Goal: Communication & Community: Answer question/provide support

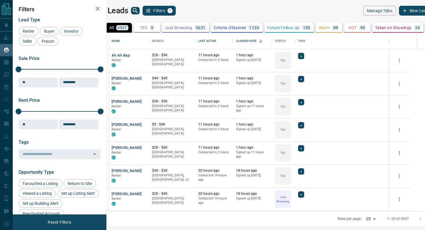
scroll to position [179, 316]
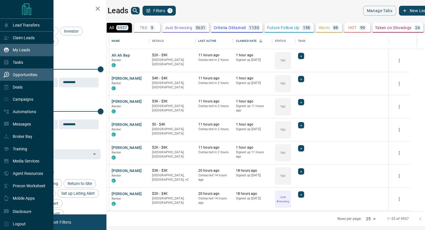
click at [19, 77] on p "Opportunities" at bounding box center [25, 75] width 25 height 5
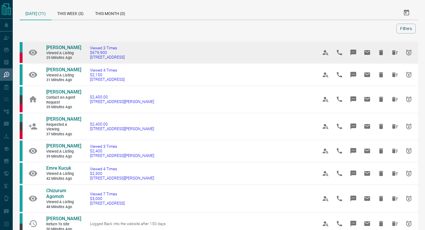
drag, startPoint x: 139, startPoint y: 56, endPoint x: 88, endPoint y: 56, distance: 51.7
click at [88, 56] on td "Viewed 3 Times $679,900 [STREET_ADDRESS]" at bounding box center [195, 53] width 228 height 22
copy span "[STREET_ADDRESS]"
click at [365, 51] on icon "Email" at bounding box center [367, 52] width 7 height 7
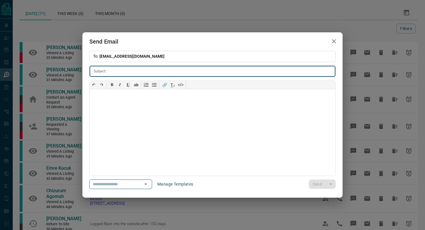
type input "**********"
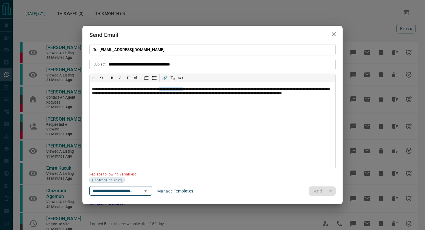
drag, startPoint x: 208, startPoint y: 89, endPoint x: 177, endPoint y: 88, distance: 31.2
click at [177, 88] on p "**********" at bounding box center [212, 94] width 241 height 14
paste div
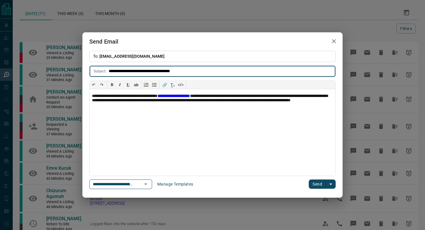
click at [109, 69] on input "**********" at bounding box center [222, 71] width 227 height 11
paste input "**********"
type input "**********"
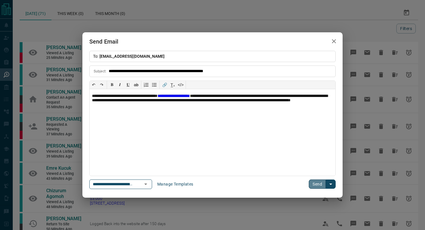
click at [315, 187] on button "Send" at bounding box center [317, 184] width 17 height 9
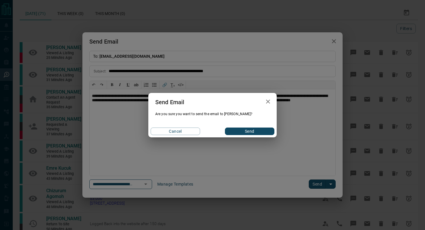
click at [233, 132] on button "Send" at bounding box center [249, 132] width 49 height 8
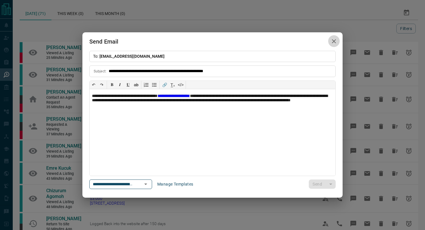
click at [333, 43] on icon "button" at bounding box center [333, 41] width 7 height 7
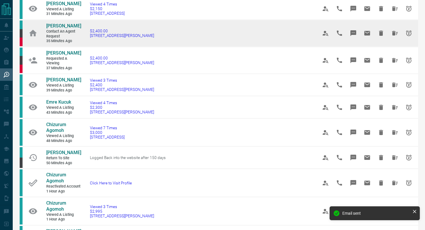
scroll to position [66, 0]
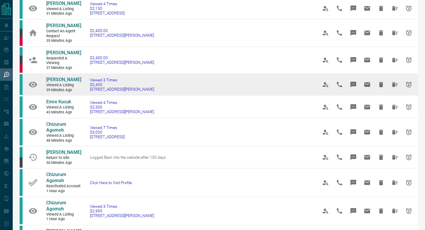
click at [143, 96] on td "Viewed 3 Times $2,400 [STREET_ADDRESS][PERSON_NAME]" at bounding box center [195, 85] width 228 height 22
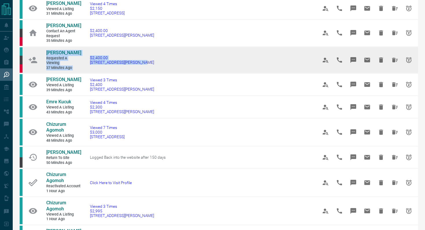
drag, startPoint x: 130, startPoint y: 74, endPoint x: 42, endPoint y: 58, distance: 89.2
click at [42, 58] on tr "[PERSON_NAME] Requested a Viewing 37 minutes ago $2,400.00 [STREET_ADDRESS][PER…" at bounding box center [219, 60] width 398 height 27
copy tr "[PERSON_NAME] Requested a Viewing 37 minutes ago $2,400.00 [STREET_ADDRESS][PER…"
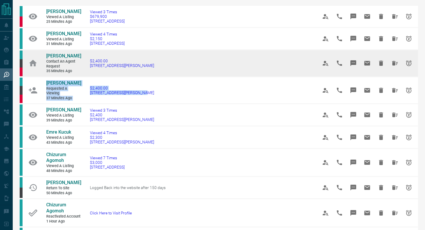
scroll to position [8, 0]
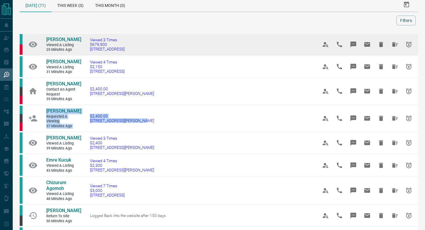
drag, startPoint x: 136, startPoint y: 49, endPoint x: 39, endPoint y: 38, distance: 97.8
click at [39, 38] on tr "[PERSON_NAME] Viewed a Listing 25 minutes ago Viewed 3 Times $679,900 [STREET_A…" at bounding box center [219, 45] width 398 height 22
copy tr "[PERSON_NAME] Viewed a Listing 25 minutes ago Viewed 3 Times $679,900 [STREET_A…"
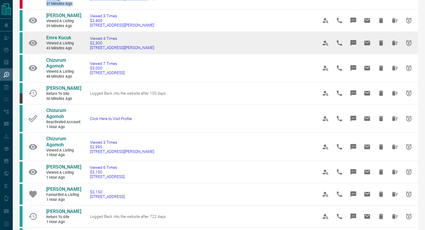
scroll to position [133, 0]
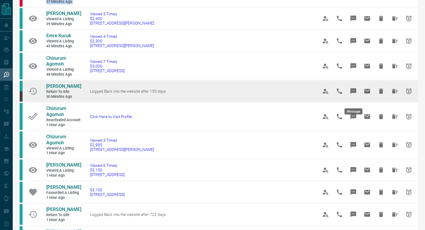
click at [353, 94] on icon "Message" at bounding box center [353, 91] width 6 height 6
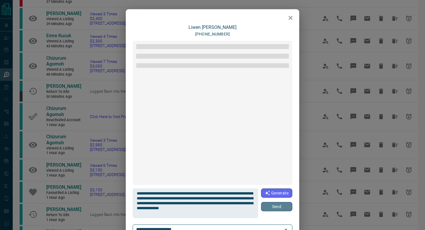
click at [273, 208] on button "Send" at bounding box center [276, 206] width 31 height 9
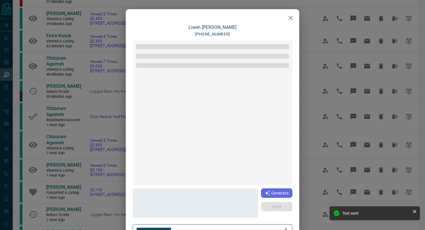
scroll to position [241, 0]
click at [287, 19] on icon "button" at bounding box center [290, 17] width 7 height 7
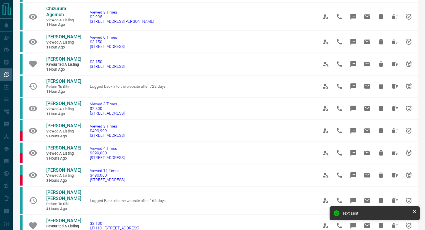
scroll to position [261, 0]
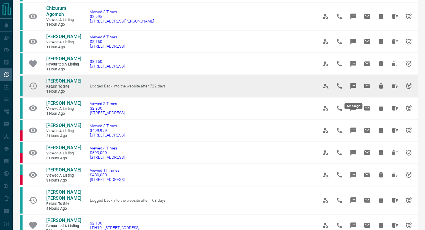
click at [355, 89] on icon "Message" at bounding box center [353, 86] width 6 height 6
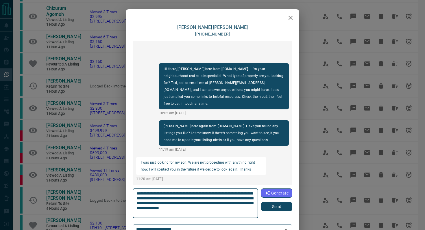
click at [278, 206] on button "Send" at bounding box center [276, 206] width 31 height 9
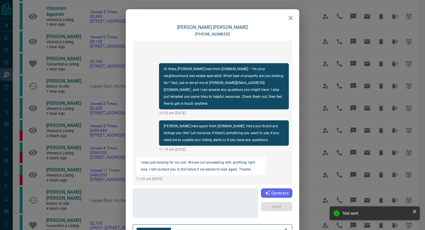
scroll to position [17, 0]
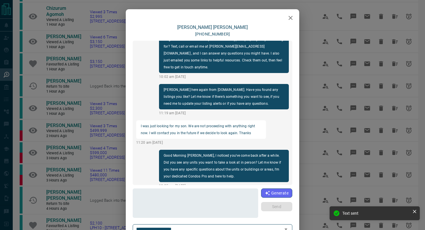
click at [292, 21] on icon "button" at bounding box center [290, 17] width 7 height 7
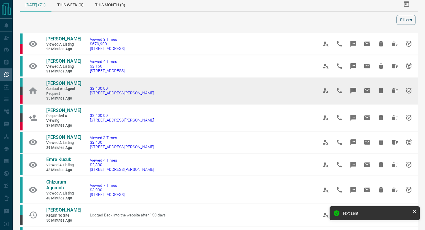
scroll to position [0, 0]
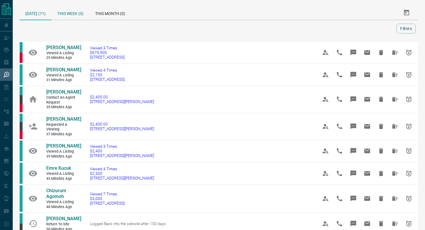
click at [76, 15] on div "This Week (0)" at bounding box center [70, 13] width 38 height 14
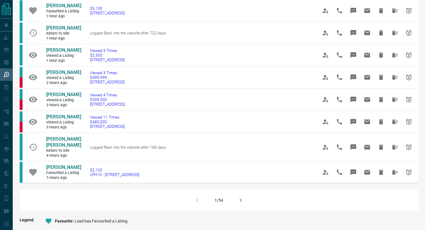
scroll to position [337, 0]
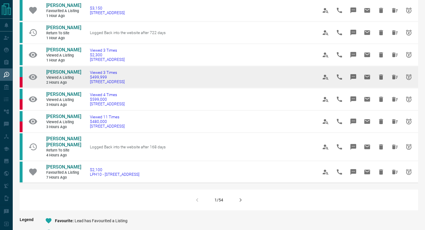
drag, startPoint x: 159, startPoint y: 88, endPoint x: 90, endPoint y: 88, distance: 69.4
click at [90, 88] on td "Viewed 3 Times $499,999 [STREET_ADDRESS]" at bounding box center [195, 77] width 228 height 22
copy span "[STREET_ADDRESS]"
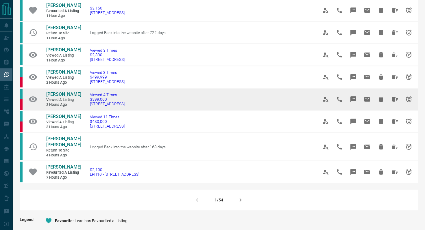
click at [352, 103] on icon "Message" at bounding box center [353, 99] width 7 height 7
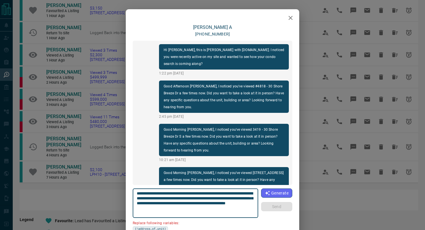
scroll to position [895, 0]
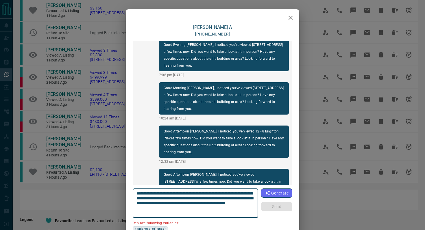
drag, startPoint x: 248, startPoint y: 193, endPoint x: 216, endPoint y: 193, distance: 32.4
click at [216, 193] on textarea "**********" at bounding box center [196, 203] width 118 height 25
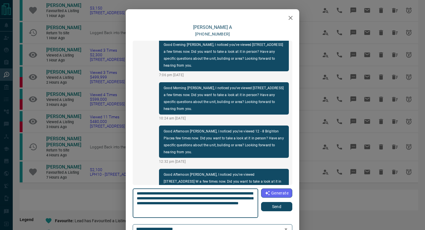
type textarea "**********"
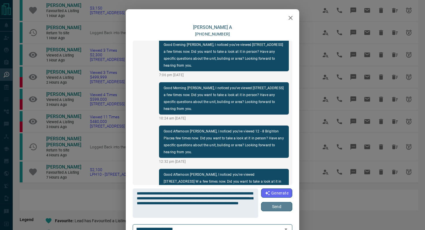
click at [282, 208] on button "Send" at bounding box center [276, 206] width 31 height 9
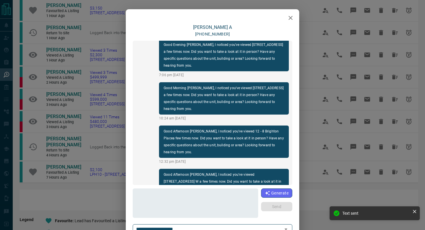
click at [291, 16] on icon "button" at bounding box center [290, 17] width 7 height 7
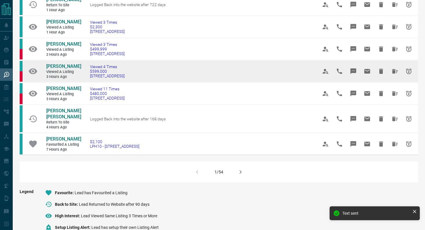
scroll to position [373, 0]
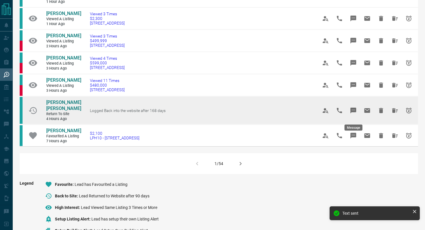
click at [352, 114] on icon "Message" at bounding box center [353, 110] width 7 height 7
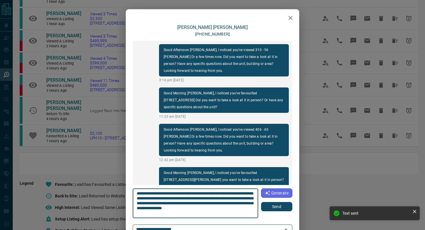
scroll to position [61, 0]
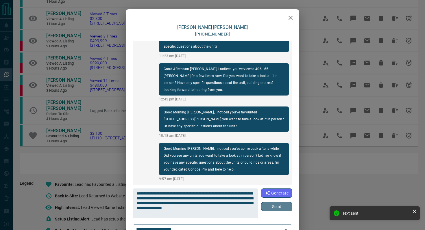
click at [277, 208] on button "Send" at bounding box center [276, 206] width 31 height 9
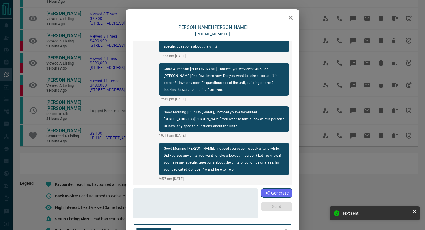
scroll to position [104, 0]
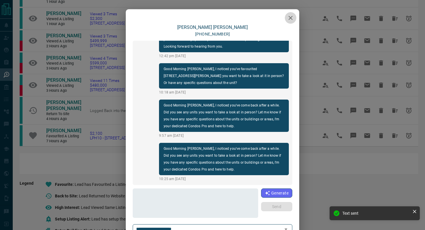
click at [288, 18] on icon "button" at bounding box center [290, 17] width 7 height 7
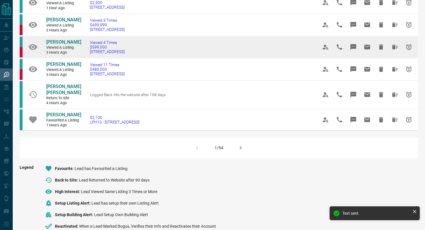
scroll to position [393, 0]
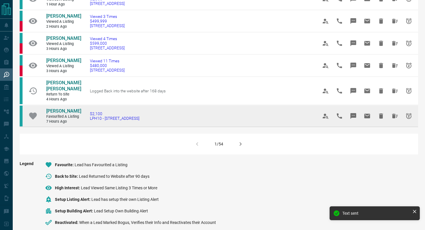
drag, startPoint x: 166, startPoint y: 125, endPoint x: 87, endPoint y: 122, distance: 79.0
click at [87, 122] on td "$2,100 LPH10 - [STREET_ADDRESS]" at bounding box center [195, 116] width 228 height 22
copy span "LPH10 - [STREET_ADDRESS]"
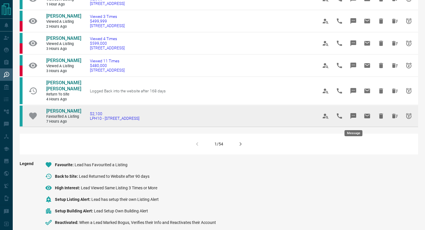
click at [352, 117] on icon "Message" at bounding box center [353, 116] width 6 height 6
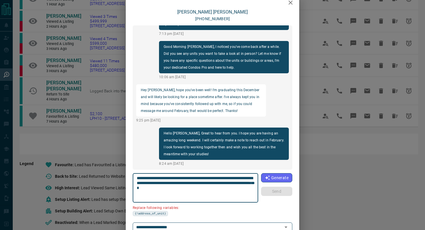
scroll to position [29, 0]
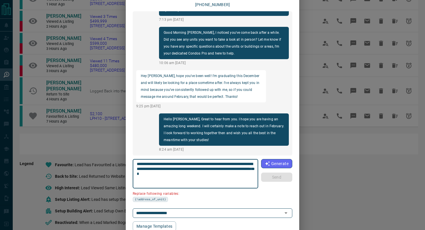
drag, startPoint x: 170, startPoint y: 169, endPoint x: 115, endPoint y: 169, distance: 55.2
click at [115, 169] on div "[PERSON_NAME] [PHONE_NUMBER] Hi [PERSON_NAME], this is [PERSON_NAME] with [DOMA…" at bounding box center [212, 115] width 425 height 230
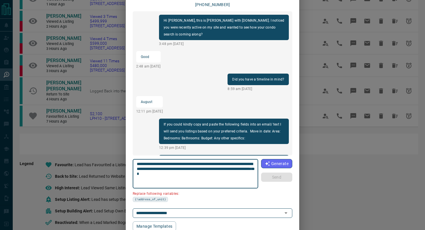
scroll to position [0, 0]
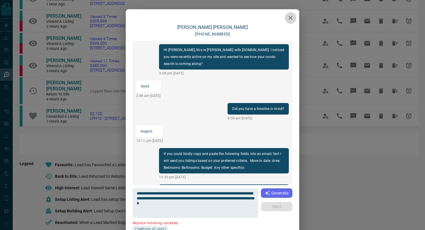
click at [292, 15] on icon "button" at bounding box center [290, 17] width 7 height 7
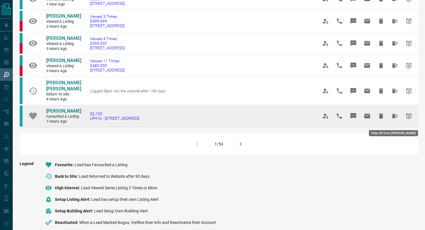
click at [397, 119] on icon "Hide All from Ibrahim ABULABAN" at bounding box center [395, 116] width 6 height 5
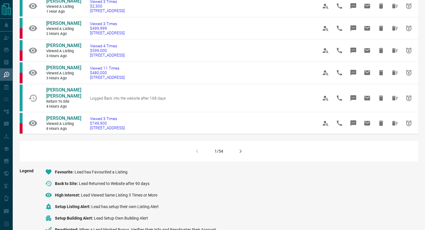
scroll to position [387, 0]
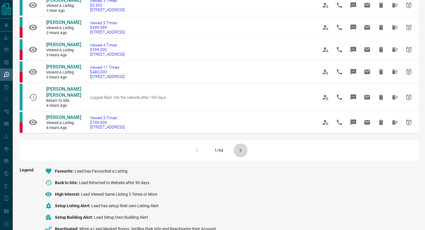
click at [240, 151] on icon "button" at bounding box center [240, 150] width 7 height 7
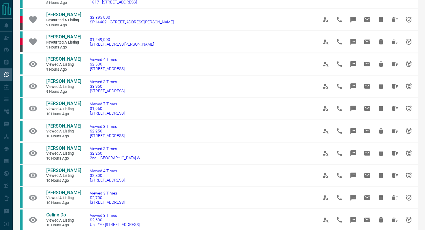
scroll to position [167, 0]
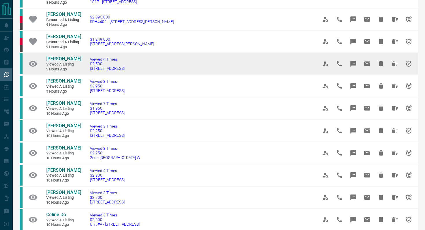
drag, startPoint x: 141, startPoint y: 70, endPoint x: 88, endPoint y: 69, distance: 52.3
click at [88, 70] on td "Viewed 4 Times $2,500 [STREET_ADDRESS]" at bounding box center [195, 64] width 228 height 22
copy span "[STREET_ADDRESS]"
click at [351, 63] on icon "Message" at bounding box center [353, 64] width 6 height 6
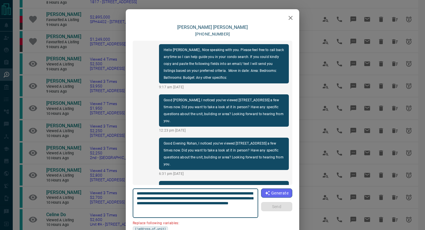
scroll to position [38, 0]
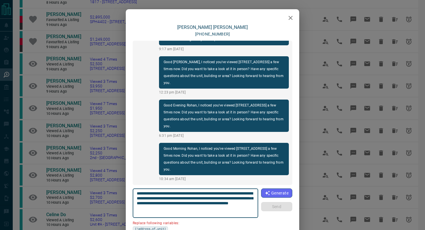
drag, startPoint x: 253, startPoint y: 193, endPoint x: 221, endPoint y: 192, distance: 32.7
click at [221, 192] on textarea "**********" at bounding box center [196, 203] width 118 height 25
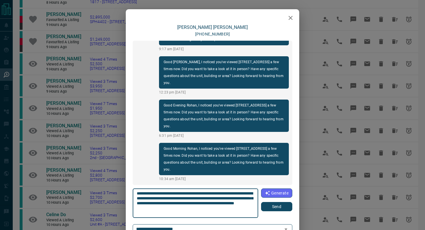
type textarea "**********"
click at [277, 207] on button "Send" at bounding box center [276, 206] width 31 height 9
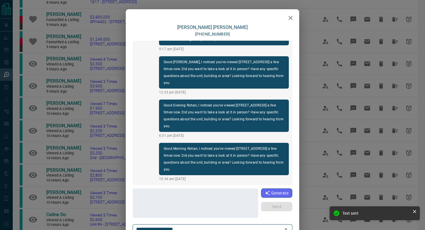
scroll to position [82, 0]
click at [293, 17] on icon "button" at bounding box center [290, 17] width 7 height 7
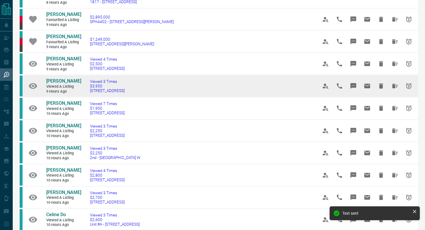
drag, startPoint x: 161, startPoint y: 91, endPoint x: 87, endPoint y: 91, distance: 74.3
click at [87, 91] on td "Viewed 3 Times $3,950 [STREET_ADDRESS]" at bounding box center [195, 86] width 228 height 22
copy span "[STREET_ADDRESS]"
click at [351, 84] on icon "Message" at bounding box center [353, 86] width 6 height 6
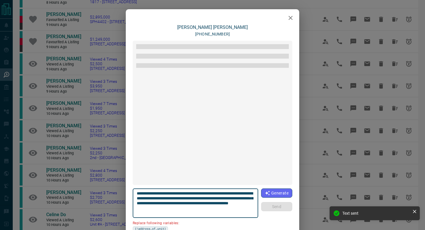
scroll to position [780, 0]
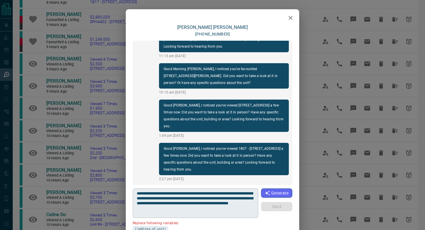
drag, startPoint x: 255, startPoint y: 194, endPoint x: 222, endPoint y: 193, distance: 32.7
click at [222, 193] on div "**********" at bounding box center [195, 203] width 125 height 29
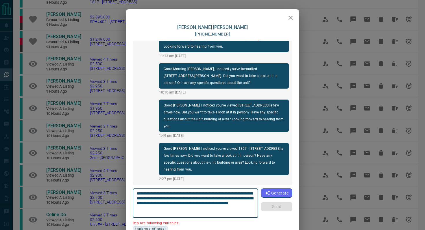
drag, startPoint x: 221, startPoint y: 193, endPoint x: 253, endPoint y: 194, distance: 32.4
click at [253, 194] on textarea "**********" at bounding box center [196, 203] width 118 height 25
drag, startPoint x: 253, startPoint y: 194, endPoint x: 221, endPoint y: 193, distance: 32.4
click at [221, 193] on textarea "**********" at bounding box center [196, 203] width 118 height 25
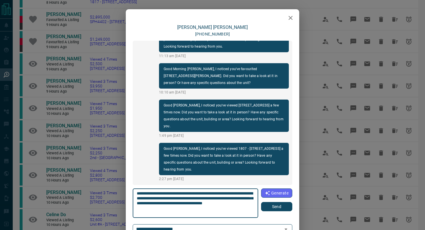
paste textarea "**********"
type textarea "**********"
click at [269, 206] on button "Send" at bounding box center [276, 206] width 31 height 9
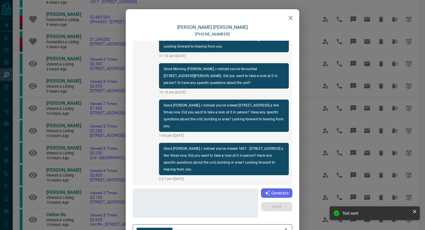
scroll to position [824, 0]
click at [292, 17] on icon "button" at bounding box center [290, 17] width 7 height 7
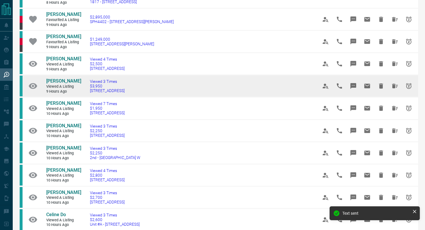
drag, startPoint x: 155, startPoint y: 95, endPoint x: 39, endPoint y: 80, distance: 116.9
click at [39, 80] on tr "[PERSON_NAME] Viewed a Listing 9 hours ago Viewed 3 Times $3,950 [STREET_ADDRES…" at bounding box center [219, 86] width 398 height 22
copy tr "[PERSON_NAME] Viewed a Listing 9 hours ago Viewed 3 Times $3,950 [STREET_ADDRES…"
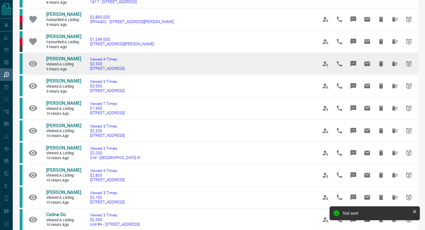
drag, startPoint x: 143, startPoint y: 71, endPoint x: 39, endPoint y: 59, distance: 104.7
click at [39, 59] on tr "[PERSON_NAME] Viewed a Listing 9 hours ago Viewed 4 Times $2,500 [STREET_ADDRES…" at bounding box center [219, 64] width 398 height 22
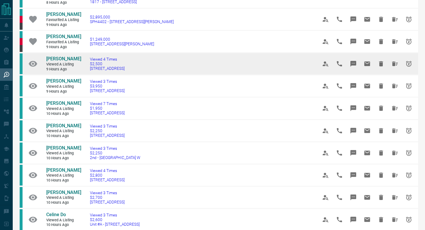
copy tr "[PERSON_NAME] Viewed a Listing 9 hours ago Viewed 4 Times $2,500 [STREET_ADDRES…"
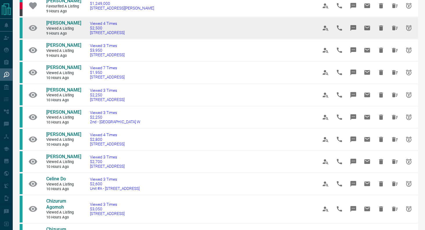
scroll to position [206, 0]
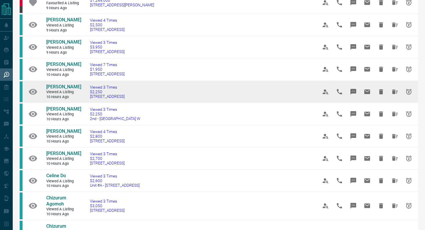
drag, startPoint x: 149, startPoint y: 99, endPoint x: 85, endPoint y: 98, distance: 64.2
click at [85, 98] on td "Viewed 3 Times $2,250 808 - [STREET_ADDRESS]" at bounding box center [195, 92] width 228 height 22
copy span "[STREET_ADDRESS]"
click at [353, 90] on icon "Message" at bounding box center [353, 92] width 6 height 6
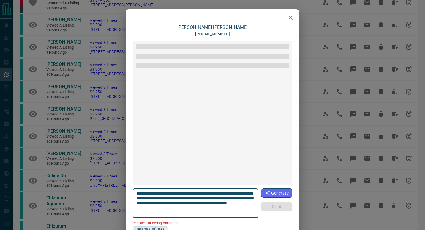
scroll to position [49, 0]
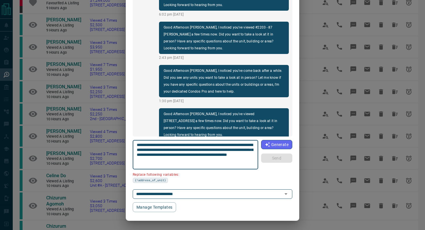
drag, startPoint x: 249, startPoint y: 145, endPoint x: 215, endPoint y: 143, distance: 33.3
click at [215, 143] on textarea "**********" at bounding box center [196, 155] width 118 height 25
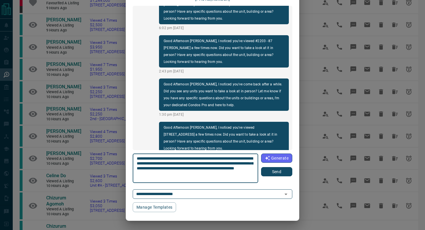
scroll to position [35, 0]
type textarea "**********"
click at [281, 169] on button "Send" at bounding box center [276, 171] width 31 height 9
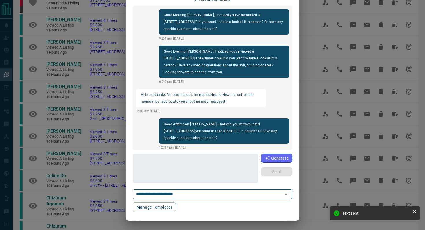
scroll to position [0, 0]
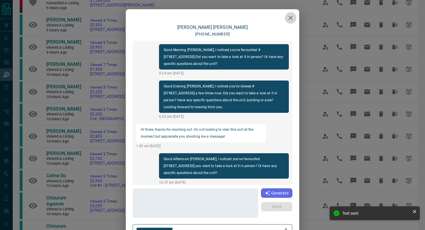
click at [288, 19] on icon "button" at bounding box center [290, 17] width 7 height 7
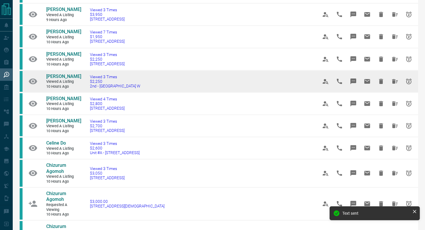
scroll to position [240, 0]
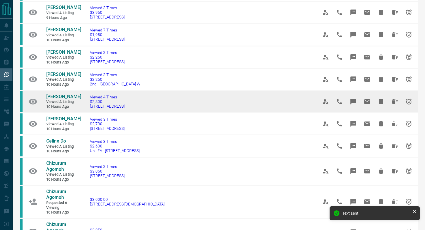
drag, startPoint x: 137, startPoint y: 107, endPoint x: 86, endPoint y: 107, distance: 50.6
click at [86, 107] on td "Viewed 4 Times $2,800 [STREET_ADDRESS]" at bounding box center [195, 101] width 228 height 22
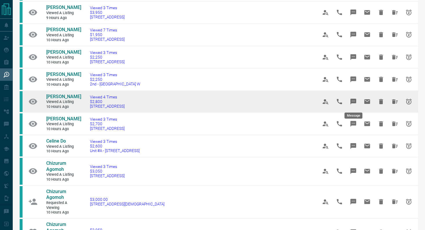
click at [354, 99] on icon "Message" at bounding box center [353, 101] width 7 height 7
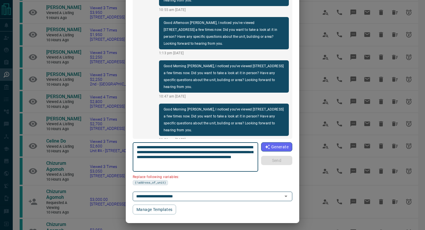
scroll to position [49, 0]
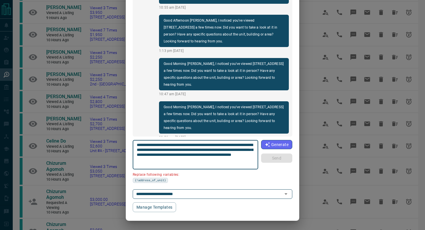
drag, startPoint x: 169, startPoint y: 150, endPoint x: 110, endPoint y: 150, distance: 59.0
click at [110, 150] on div "[PERSON_NAME][DEMOGRAPHIC_DATA] [PHONE_NUMBER] Good Morning [PERSON_NAME], I no…" at bounding box center [212, 115] width 425 height 230
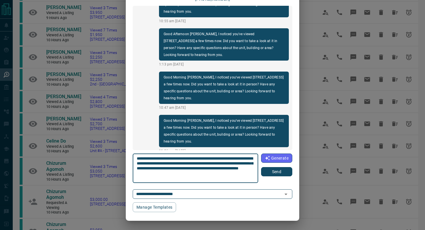
scroll to position [35, 0]
type textarea "**********"
click at [282, 174] on button "Send" at bounding box center [276, 171] width 31 height 9
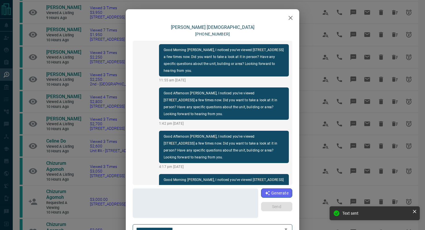
scroll to position [701, 0]
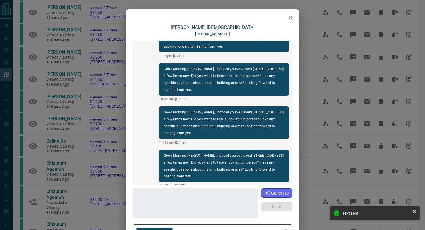
click at [294, 17] on icon "button" at bounding box center [290, 17] width 7 height 7
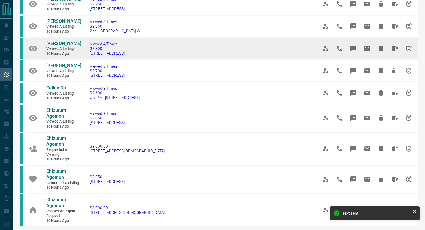
scroll to position [314, 0]
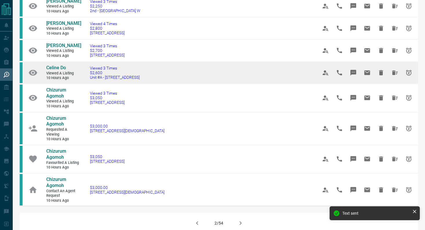
drag, startPoint x: 156, startPoint y: 78, endPoint x: 84, endPoint y: 78, distance: 71.4
click at [84, 78] on td "Viewed 3 Times $2,600 [STREET_ADDRESS]" at bounding box center [195, 73] width 228 height 22
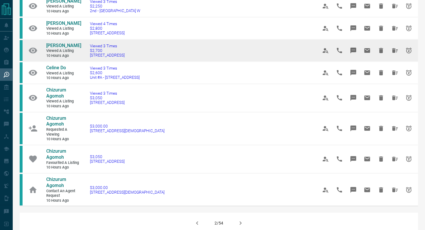
drag, startPoint x: 140, startPoint y: 55, endPoint x: 39, endPoint y: 42, distance: 102.3
click at [39, 42] on tr "[PERSON_NAME] Viewed a Listing 10 hours ago Viewed 3 Times $2,700 [STREET_ADDRE…" at bounding box center [219, 50] width 398 height 22
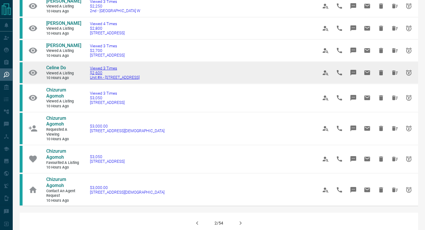
drag, startPoint x: 153, startPoint y: 78, endPoint x: 90, endPoint y: 77, distance: 63.0
click at [90, 77] on td "Viewed 3 Times $2,600 [STREET_ADDRESS]" at bounding box center [195, 73] width 228 height 22
click at [353, 71] on icon "Message" at bounding box center [353, 73] width 6 height 6
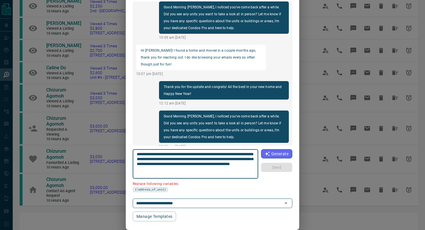
scroll to position [49, 0]
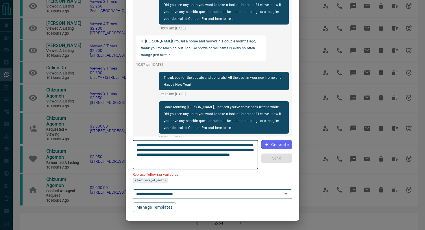
drag, startPoint x: 253, startPoint y: 145, endPoint x: 220, endPoint y: 143, distance: 33.3
click at [220, 143] on textarea "**********" at bounding box center [196, 155] width 118 height 25
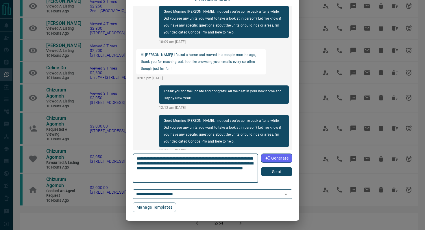
scroll to position [35, 0]
type textarea "**********"
click at [280, 175] on button "Send" at bounding box center [276, 171] width 31 height 9
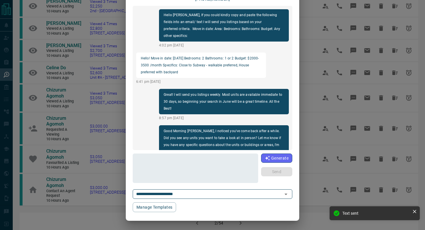
scroll to position [0, 0]
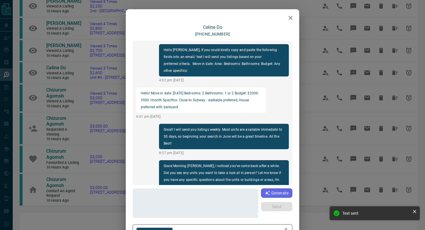
click at [292, 16] on icon "button" at bounding box center [290, 18] width 4 height 4
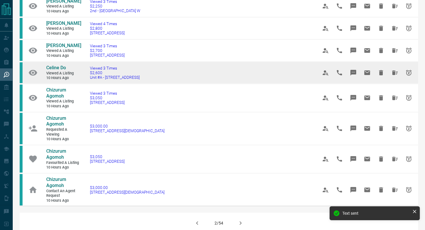
drag, startPoint x: 145, startPoint y: 75, endPoint x: 41, endPoint y: 65, distance: 104.5
click at [41, 65] on tr "Celine Do Viewed a Listing 10 hours ago Viewed 3 Times $2,600 [STREET_ADDRESS]" at bounding box center [219, 73] width 398 height 22
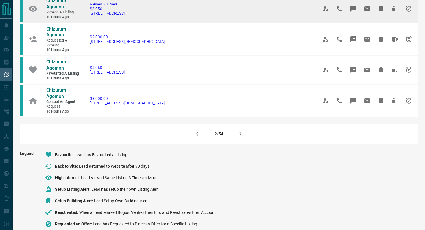
scroll to position [415, 0]
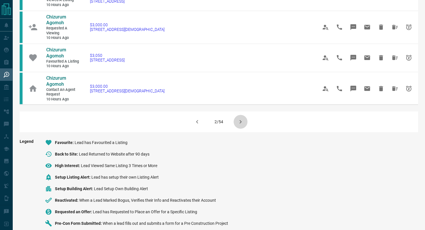
click at [240, 124] on icon "button" at bounding box center [240, 122] width 7 height 7
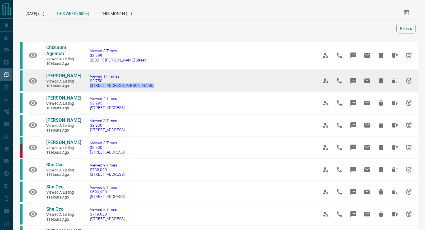
drag, startPoint x: 158, startPoint y: 89, endPoint x: 86, endPoint y: 87, distance: 71.7
click at [86, 87] on td "Viewed 11 Times $2,750 [STREET_ADDRESS][PERSON_NAME]" at bounding box center [195, 81] width 228 height 22
click at [351, 80] on icon "Message" at bounding box center [353, 81] width 6 height 6
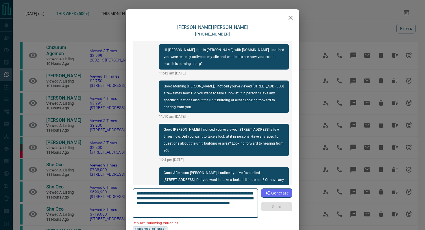
scroll to position [61, 0]
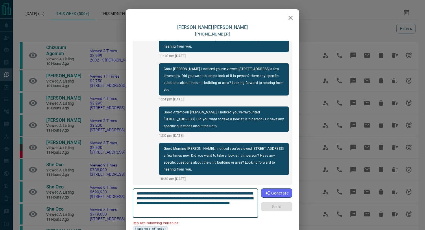
drag, startPoint x: 254, startPoint y: 193, endPoint x: 221, endPoint y: 192, distance: 33.0
click at [221, 192] on textarea "**********" at bounding box center [196, 203] width 118 height 25
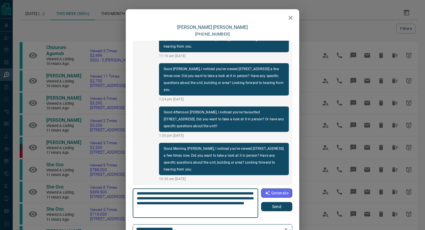
type textarea "**********"
click at [282, 210] on button "Send" at bounding box center [276, 206] width 31 height 9
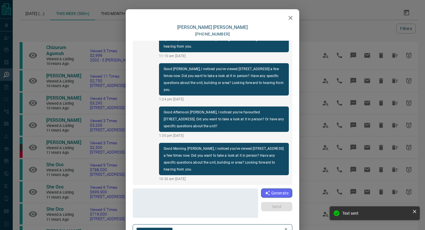
scroll to position [104, 0]
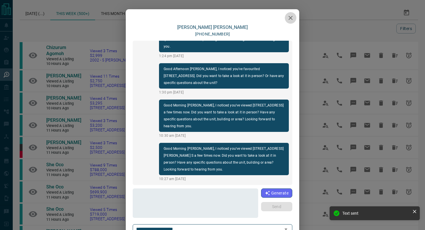
click at [290, 20] on icon "button" at bounding box center [290, 17] width 7 height 7
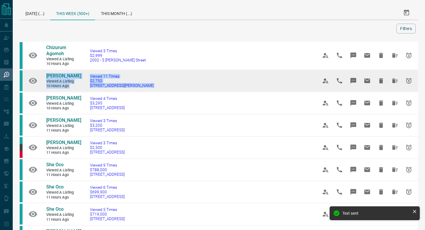
drag, startPoint x: 154, startPoint y: 85, endPoint x: 41, endPoint y: 76, distance: 113.7
click at [41, 76] on tr "[PERSON_NAME] Viewed a Listing 10 hours ago Viewed 11 Times $2,750 [STREET_ADDR…" at bounding box center [219, 81] width 398 height 22
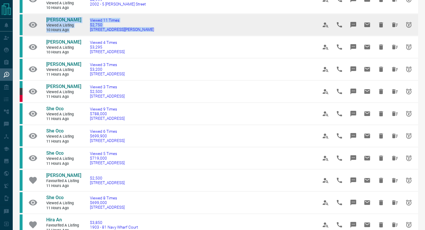
scroll to position [57, 0]
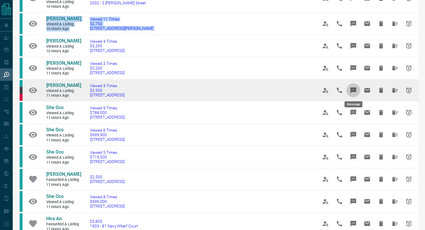
click at [352, 88] on icon "Message" at bounding box center [353, 91] width 6 height 6
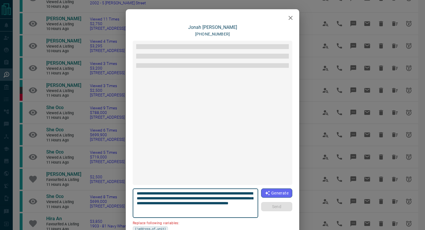
scroll to position [293, 0]
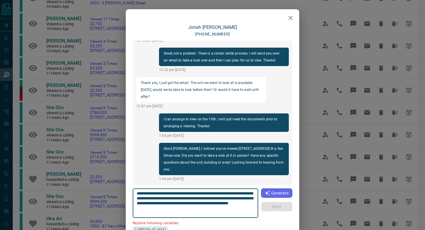
click at [293, 16] on icon "button" at bounding box center [290, 17] width 7 height 7
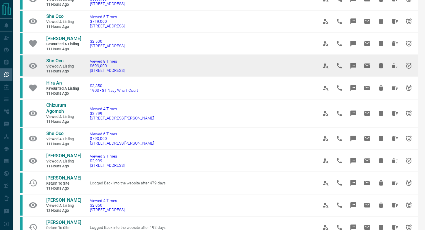
scroll to position [194, 0]
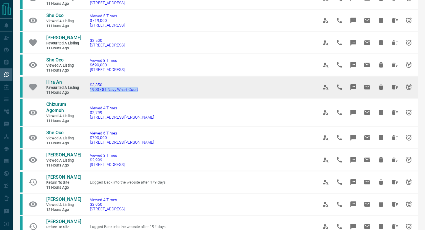
drag, startPoint x: 151, startPoint y: 88, endPoint x: 86, endPoint y: 88, distance: 65.6
click at [86, 88] on td "$3,850 1903 - 81 Navy Wharf Court" at bounding box center [195, 87] width 228 height 22
click at [354, 86] on icon "Message" at bounding box center [353, 87] width 6 height 6
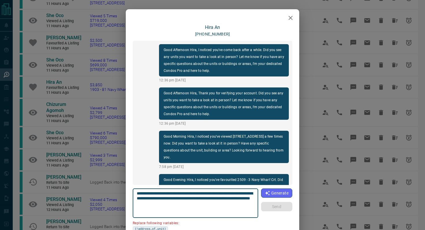
scroll to position [534, 0]
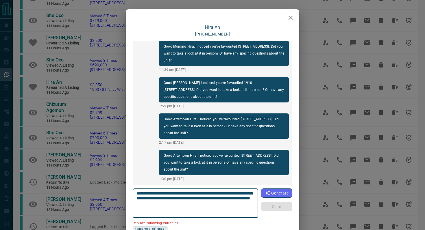
click at [294, 16] on icon "button" at bounding box center [290, 17] width 7 height 7
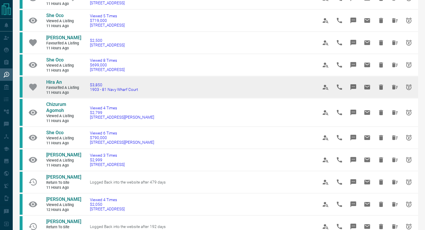
click at [152, 87] on td "$3,850 1903 - 81 Navy Wharf Court" at bounding box center [195, 87] width 228 height 22
drag, startPoint x: 145, startPoint y: 92, endPoint x: 85, endPoint y: 90, distance: 60.1
click at [85, 90] on td "$3,850 1903 - 81 Navy Wharf Court" at bounding box center [195, 87] width 228 height 22
click at [356, 88] on icon "Message" at bounding box center [353, 87] width 6 height 6
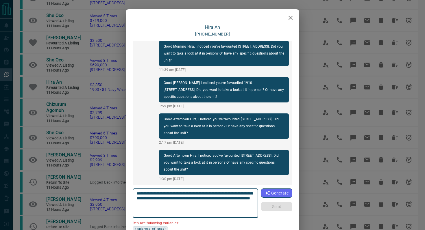
scroll to position [49, 0]
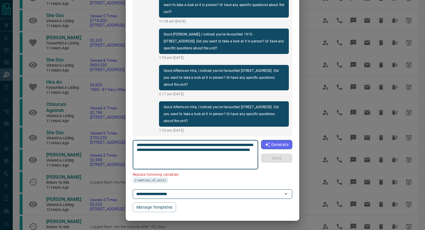
drag, startPoint x: 166, startPoint y: 151, endPoint x: 112, endPoint y: 151, distance: 54.6
click at [112, 151] on div "Hira An [PHONE_NUMBER] Good Afternoon Hira, I noticed you've come back after a …" at bounding box center [212, 115] width 425 height 230
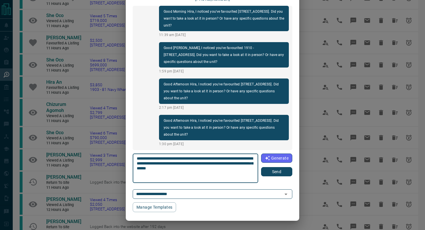
scroll to position [35, 0]
type textarea "**********"
click at [278, 173] on button "Send" at bounding box center [276, 171] width 31 height 9
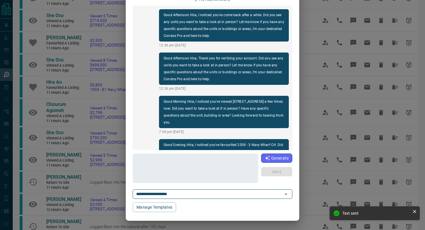
scroll to position [0, 0]
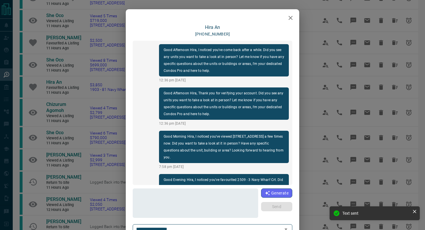
click at [293, 23] on div at bounding box center [212, 16] width 173 height 14
click at [289, 18] on icon "button" at bounding box center [290, 17] width 7 height 7
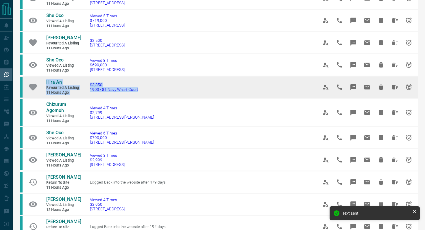
drag, startPoint x: 151, startPoint y: 96, endPoint x: 40, endPoint y: 81, distance: 111.8
click at [40, 81] on tr "Hira An Favourited a Listing 11 hours ago $3,850 1903 - 81 Navy Wharf Court" at bounding box center [219, 87] width 398 height 22
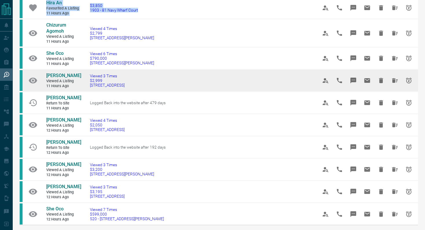
scroll to position [289, 0]
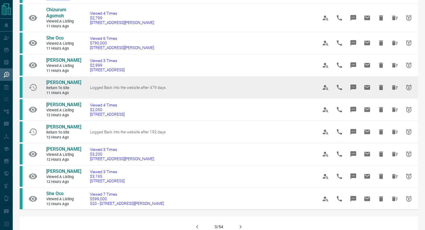
click at [350, 87] on icon "Message" at bounding box center [353, 87] width 7 height 7
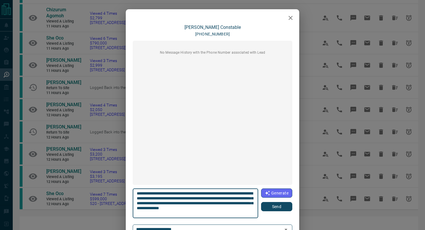
click at [270, 207] on button "Send" at bounding box center [276, 206] width 31 height 9
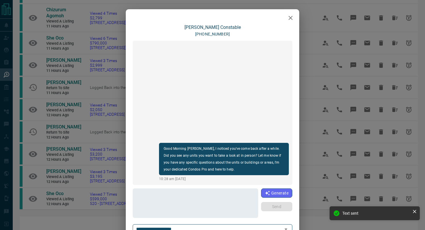
click at [290, 18] on icon "button" at bounding box center [290, 17] width 7 height 7
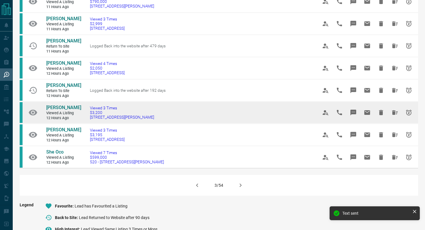
scroll to position [331, 0]
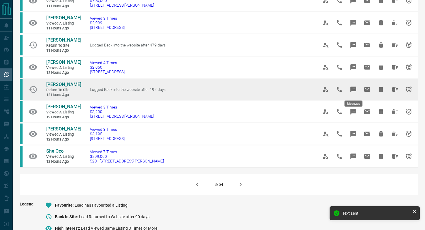
click at [354, 89] on icon "Message" at bounding box center [353, 89] width 7 height 7
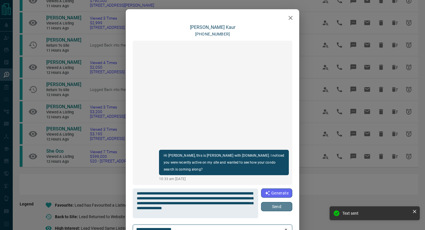
click at [280, 208] on button "Send" at bounding box center [276, 206] width 31 height 9
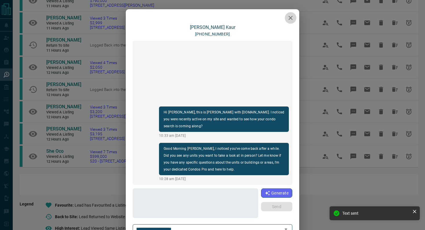
click at [290, 18] on icon "button" at bounding box center [290, 18] width 4 height 4
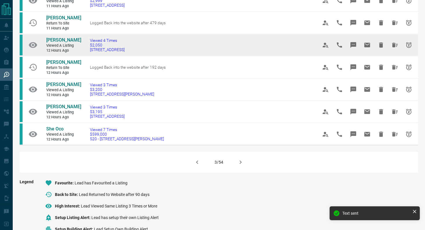
scroll to position [361, 0]
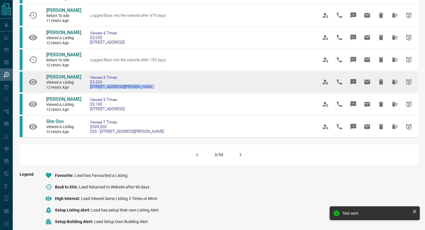
drag, startPoint x: 157, startPoint y: 86, endPoint x: 85, endPoint y: 86, distance: 71.7
click at [85, 86] on td "Viewed 3 Times $3,200 [STREET_ADDRESS][PERSON_NAME]" at bounding box center [195, 82] width 228 height 22
click at [352, 80] on icon "Message" at bounding box center [353, 82] width 6 height 6
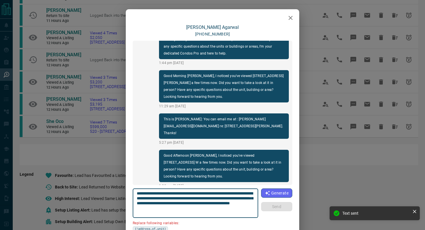
scroll to position [49, 0]
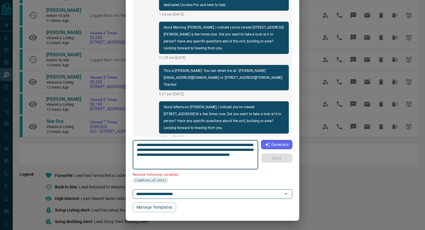
drag, startPoint x: 169, startPoint y: 149, endPoint x: 122, endPoint y: 149, distance: 47.7
click at [122, 149] on div "[PERSON_NAME] [PHONE_NUMBER] Good [PERSON_NAME], I noticed you've come back aft…" at bounding box center [212, 115] width 425 height 230
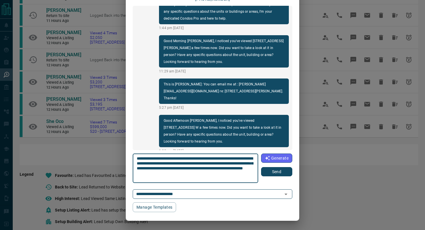
type textarea "**********"
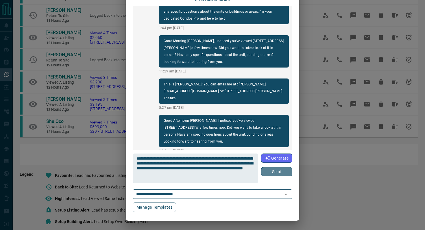
click at [277, 172] on button "Send" at bounding box center [276, 171] width 31 height 9
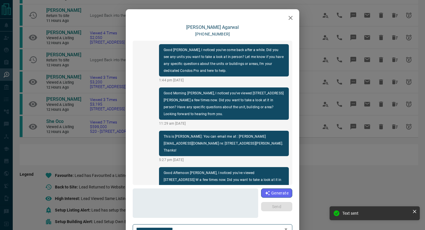
scroll to position [61, 0]
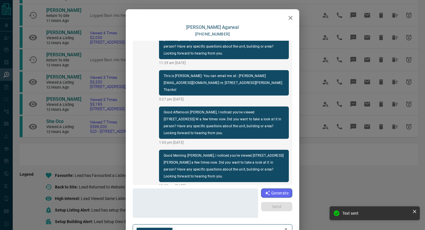
click at [289, 14] on icon "button" at bounding box center [290, 17] width 7 height 7
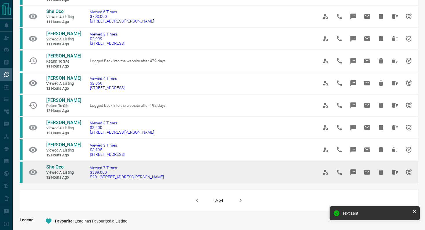
scroll to position [295, 0]
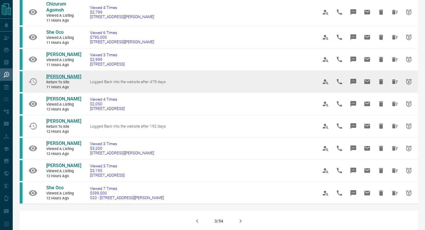
click at [77, 75] on span "[PERSON_NAME]" at bounding box center [63, 76] width 35 height 5
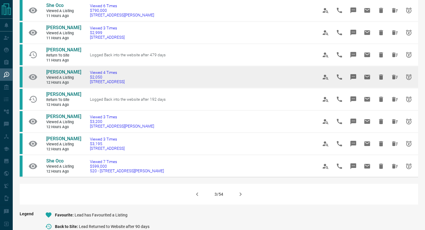
scroll to position [322, 0]
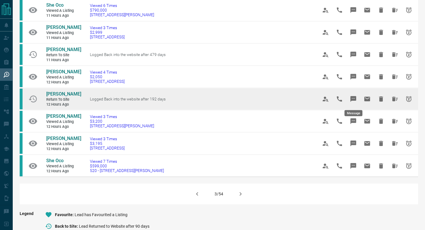
click at [354, 98] on icon "Message" at bounding box center [353, 99] width 6 height 6
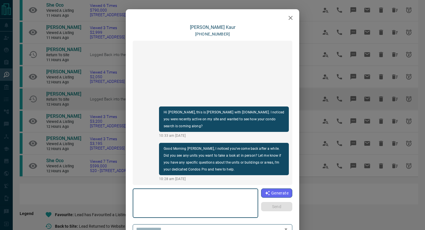
type textarea "**********"
type input "**********"
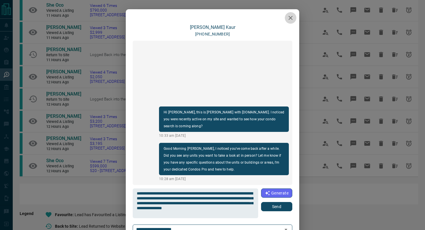
click at [288, 16] on icon "button" at bounding box center [290, 17] width 7 height 7
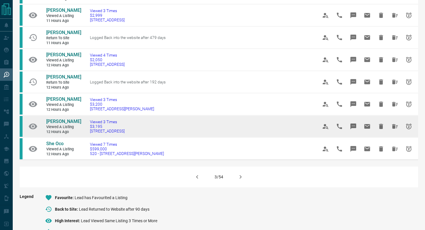
scroll to position [356, 0]
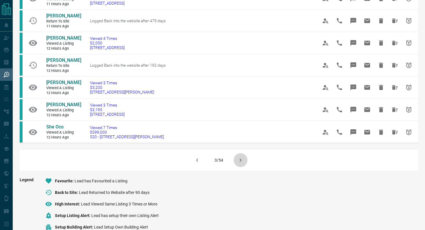
click at [245, 162] on button "button" at bounding box center [241, 160] width 14 height 14
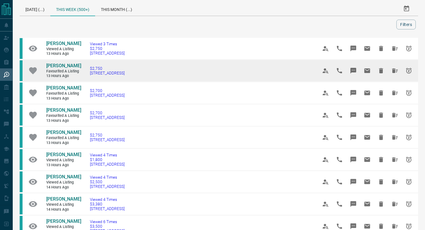
scroll to position [6, 0]
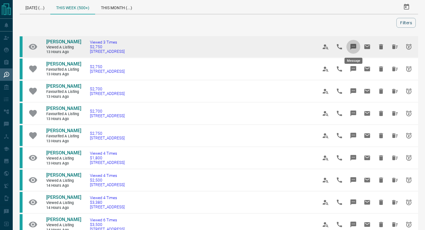
click at [356, 46] on icon "Message" at bounding box center [353, 47] width 6 height 6
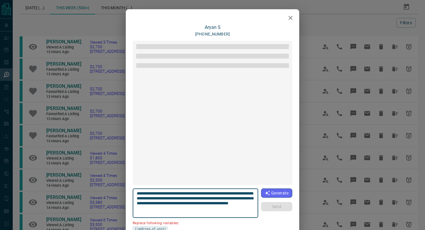
scroll to position [75, 0]
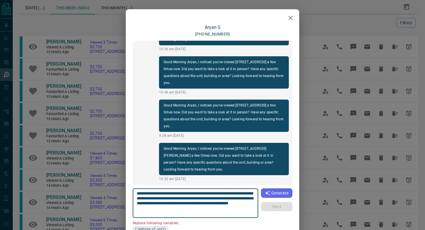
click at [294, 17] on button "button" at bounding box center [291, 18] width 12 height 12
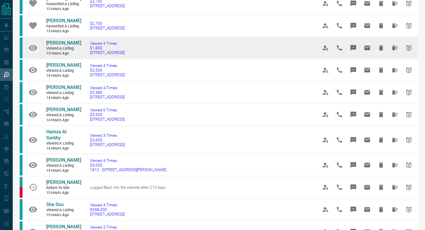
scroll to position [118, 0]
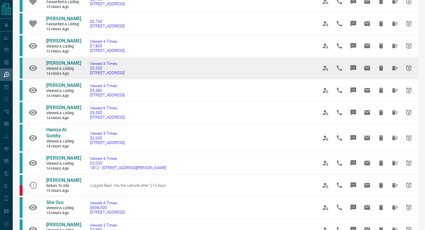
drag, startPoint x: 142, startPoint y: 74, endPoint x: 84, endPoint y: 75, distance: 57.2
click at [84, 75] on td "Viewed 4 Times $2,500 [STREET_ADDRESS]" at bounding box center [195, 68] width 228 height 22
click at [356, 64] on button "Message" at bounding box center [353, 68] width 14 height 14
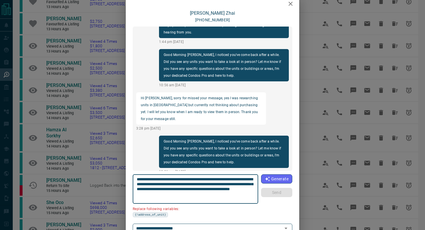
scroll to position [49, 0]
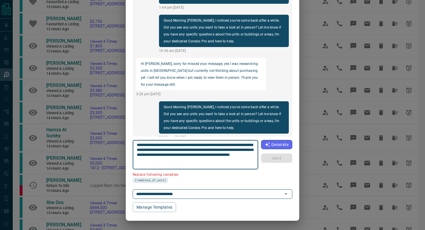
drag, startPoint x: 252, startPoint y: 143, endPoint x: 219, endPoint y: 143, distance: 32.7
click at [219, 143] on textarea "**********" at bounding box center [196, 155] width 118 height 25
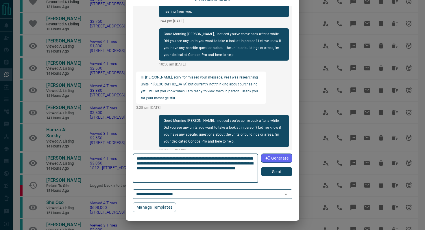
type textarea "**********"
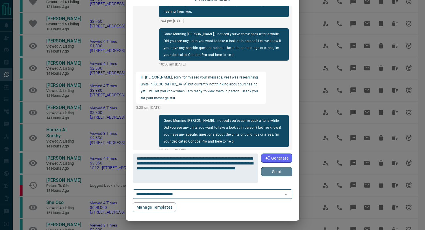
click at [284, 171] on button "Send" at bounding box center [276, 171] width 31 height 9
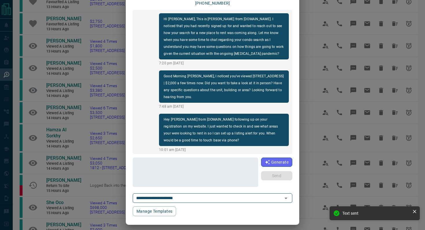
scroll to position [0, 0]
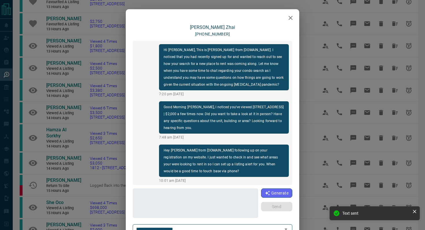
click at [292, 16] on icon "button" at bounding box center [290, 18] width 4 height 4
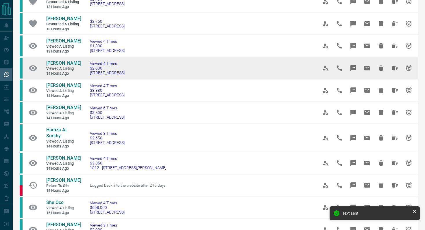
drag, startPoint x: 138, startPoint y: 75, endPoint x: 40, endPoint y: 61, distance: 98.9
click at [40, 61] on tr "[PERSON_NAME] Viewed a Listing 14 hours ago Viewed 4 Times $2,500 [STREET_ADDRE…" at bounding box center [219, 68] width 398 height 22
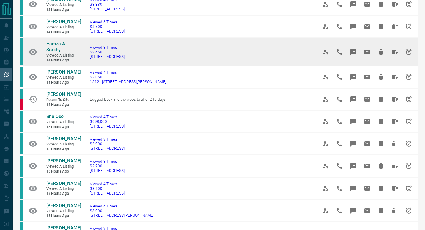
scroll to position [205, 0]
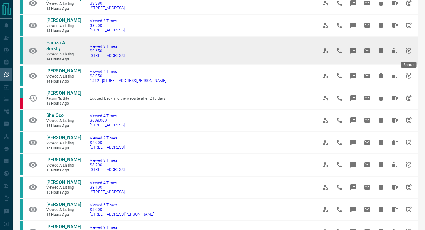
click at [411, 48] on icon "Snooze" at bounding box center [408, 50] width 7 height 7
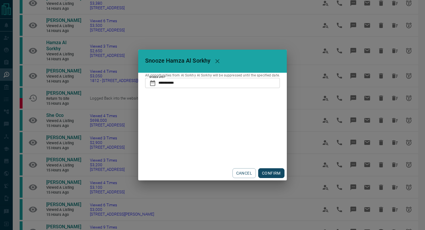
click at [236, 78] on input "**********" at bounding box center [218, 83] width 121 height 10
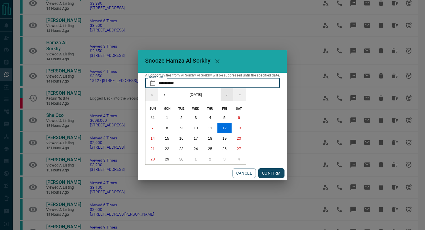
click at [232, 93] on button "›" at bounding box center [227, 94] width 13 height 13
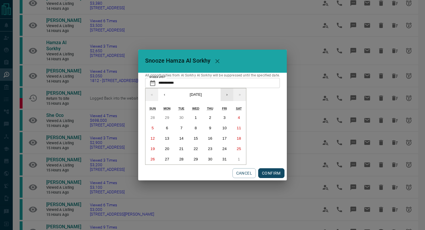
click at [232, 93] on button "›" at bounding box center [227, 94] width 13 height 13
click at [224, 160] on abbr "30" at bounding box center [224, 159] width 4 height 4
type input "**********"
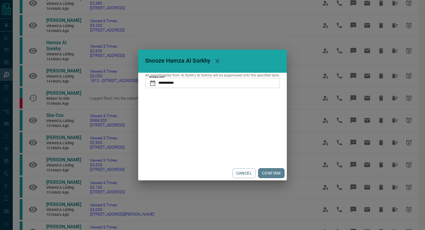
click at [267, 172] on button "CONFIRM" at bounding box center [271, 174] width 26 height 10
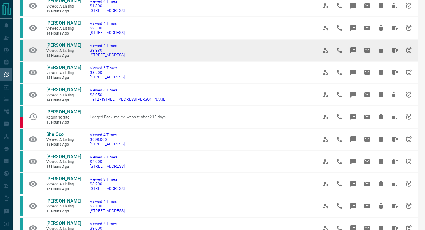
scroll to position [161, 0]
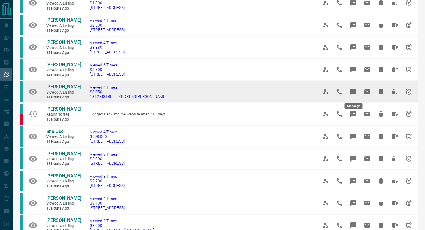
click at [353, 89] on icon "Message" at bounding box center [353, 92] width 6 height 6
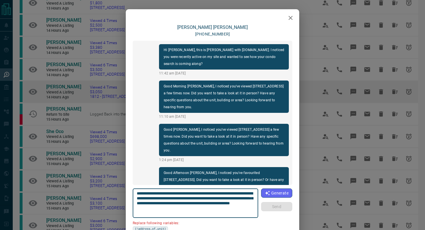
scroll to position [104, 0]
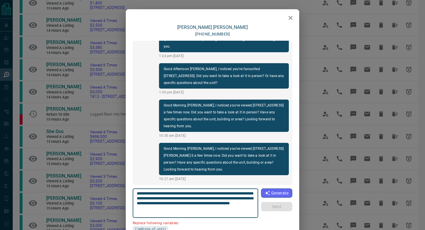
click at [286, 15] on button "button" at bounding box center [291, 18] width 12 height 12
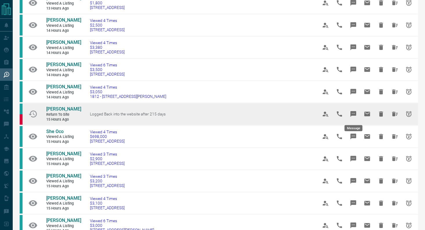
click at [354, 111] on icon "Message" at bounding box center [353, 114] width 6 height 6
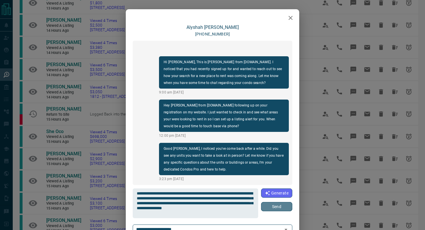
click at [275, 211] on button "Send" at bounding box center [276, 206] width 31 height 9
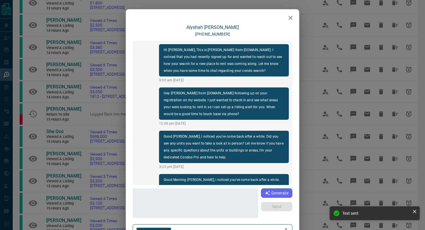
scroll to position [31, 0]
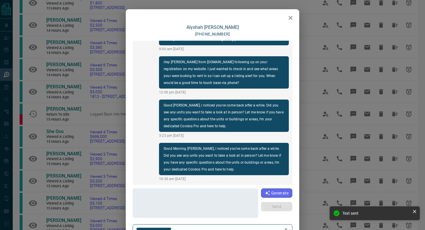
click at [289, 19] on icon "button" at bounding box center [290, 18] width 4 height 4
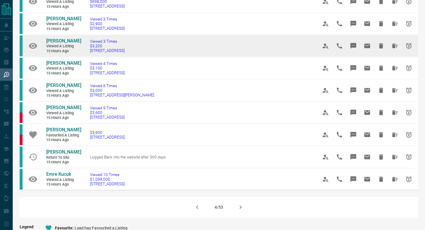
scroll to position [298, 0]
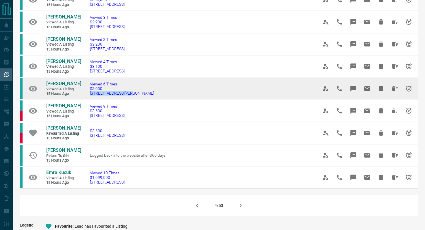
drag, startPoint x: 135, startPoint y: 92, endPoint x: 88, endPoint y: 92, distance: 46.8
click at [88, 92] on td "Viewed 6 Times $3,000 [STREET_ADDRESS][PERSON_NAME]" at bounding box center [195, 88] width 228 height 22
click at [354, 84] on button "Message" at bounding box center [353, 89] width 14 height 14
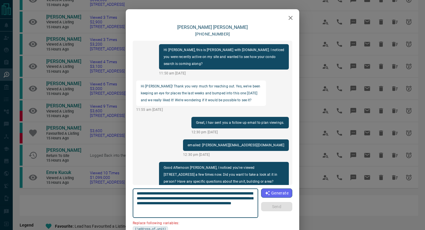
scroll to position [265, 0]
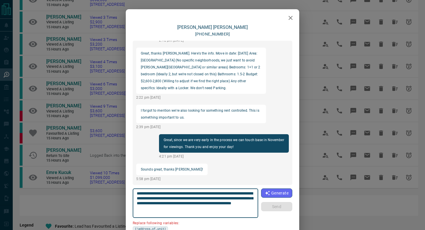
click at [290, 21] on icon "button" at bounding box center [290, 17] width 7 height 7
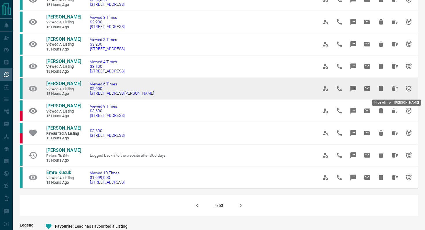
click at [395, 89] on icon "Hide All from Marcelo Guerra" at bounding box center [394, 88] width 7 height 7
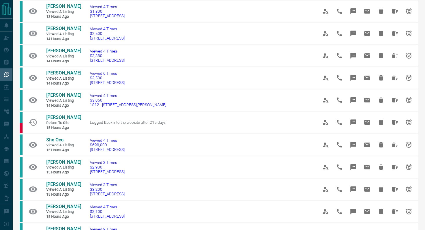
scroll to position [154, 0]
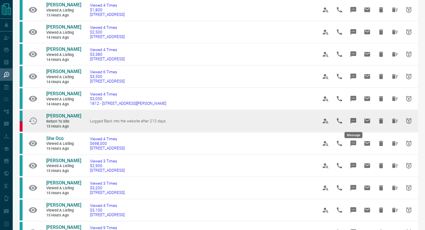
click at [355, 121] on icon "Message" at bounding box center [353, 121] width 6 height 6
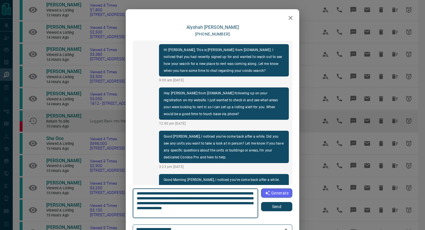
scroll to position [31, 0]
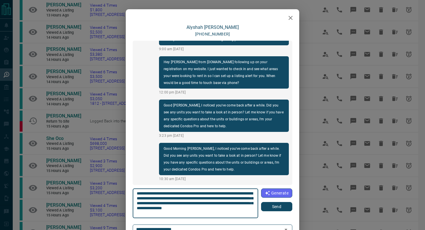
click at [292, 14] on button "button" at bounding box center [291, 18] width 12 height 12
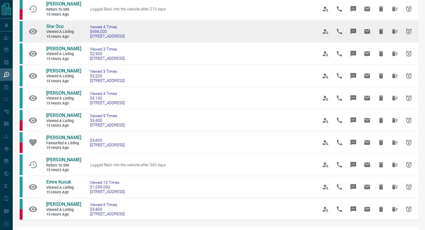
scroll to position [267, 0]
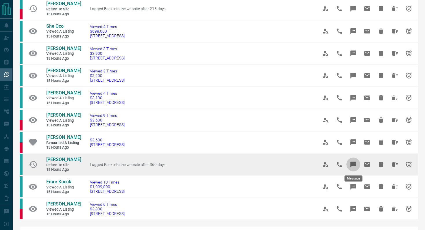
click at [353, 164] on icon "Message" at bounding box center [353, 165] width 6 height 6
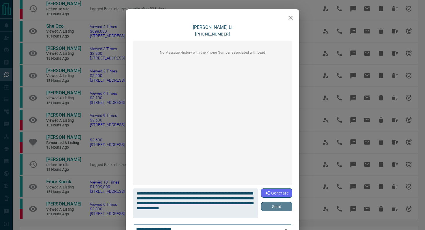
click at [269, 208] on button "Send" at bounding box center [276, 206] width 31 height 9
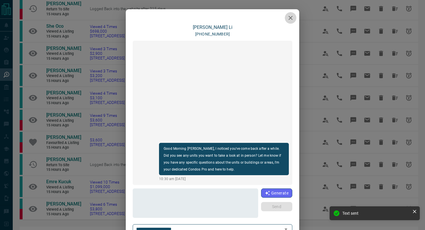
click at [290, 16] on icon "button" at bounding box center [290, 17] width 7 height 7
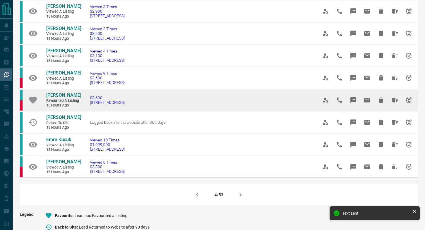
scroll to position [310, 0]
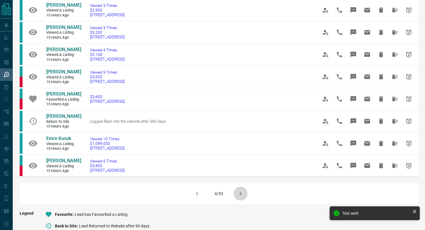
click at [244, 194] on button "button" at bounding box center [241, 194] width 14 height 14
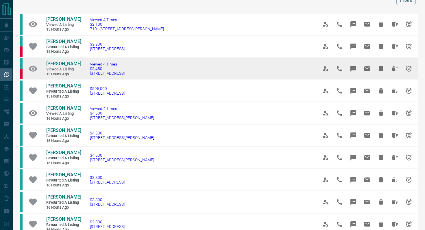
scroll to position [41, 0]
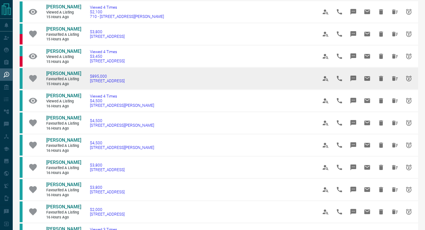
drag, startPoint x: 149, startPoint y: 81, endPoint x: 87, endPoint y: 81, distance: 61.6
click at [87, 81] on td "$895,000 [STREET_ADDRESS]" at bounding box center [195, 79] width 228 height 22
click at [352, 79] on icon "Message" at bounding box center [353, 79] width 6 height 6
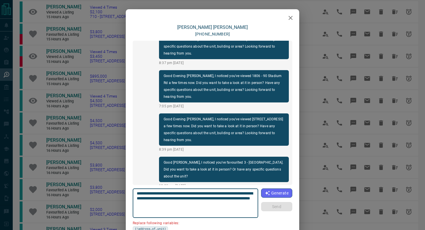
scroll to position [49, 0]
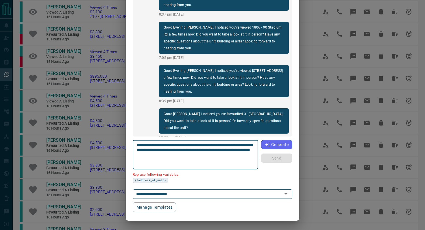
drag, startPoint x: 169, startPoint y: 149, endPoint x: 124, endPoint y: 149, distance: 45.1
click at [124, 149] on div "[PERSON_NAME] [PHONE_NUMBER] Hi [PERSON_NAME], this is [PERSON_NAME] with [DOMA…" at bounding box center [212, 115] width 425 height 230
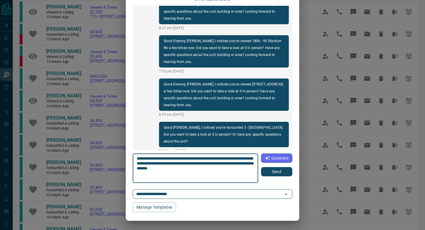
type textarea "**********"
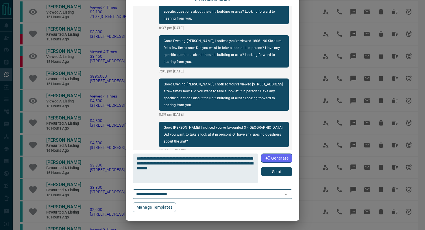
click at [287, 177] on div "**********" at bounding box center [213, 168] width 160 height 29
click at [286, 172] on button "Send" at bounding box center [276, 171] width 31 height 9
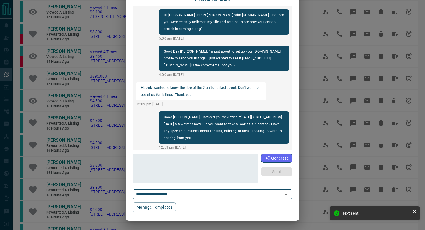
scroll to position [0, 0]
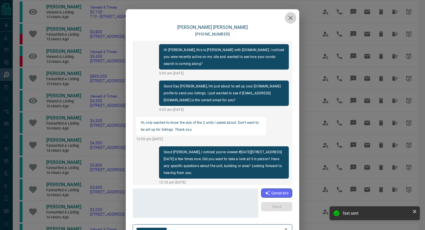
click at [288, 15] on icon "button" at bounding box center [290, 17] width 7 height 7
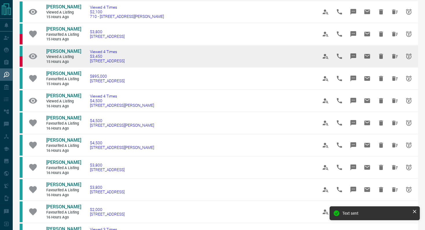
drag, startPoint x: 149, startPoint y: 62, endPoint x: 86, endPoint y: 62, distance: 62.1
click at [86, 62] on td "Viewed 4 Times $3,450 [STREET_ADDRESS]" at bounding box center [195, 56] width 228 height 22
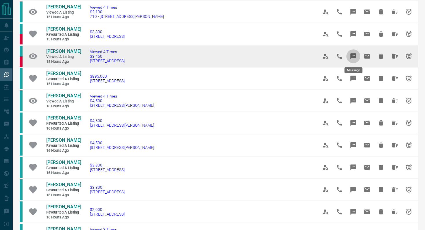
click at [356, 59] on icon "Message" at bounding box center [353, 56] width 7 height 7
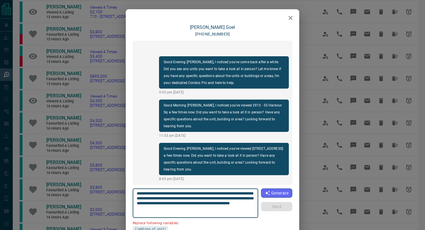
drag, startPoint x: 252, startPoint y: 193, endPoint x: 219, endPoint y: 193, distance: 33.0
click at [219, 193] on textarea "**********" at bounding box center [196, 203] width 118 height 25
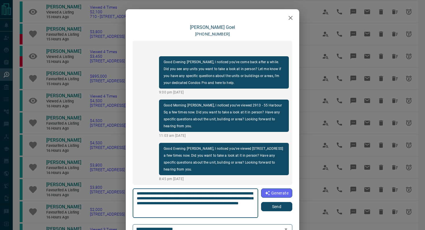
type textarea "**********"
click at [264, 205] on button "Send" at bounding box center [276, 206] width 31 height 9
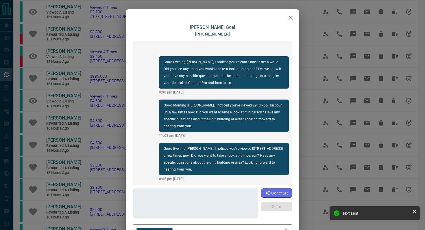
scroll to position [24, 0]
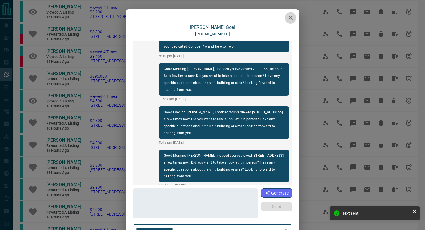
click at [288, 18] on icon "button" at bounding box center [290, 17] width 7 height 7
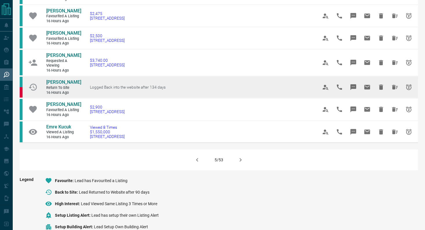
scroll to position [350, 0]
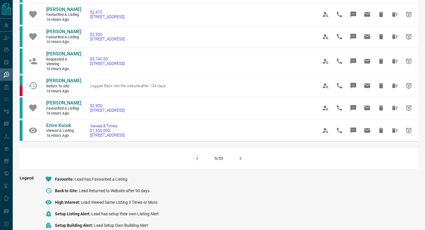
click at [243, 162] on icon "button" at bounding box center [240, 158] width 7 height 7
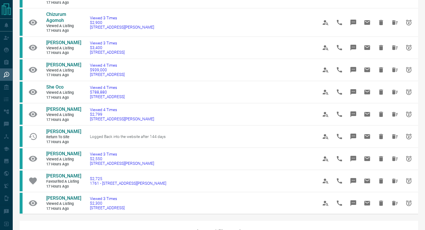
scroll to position [330, 0]
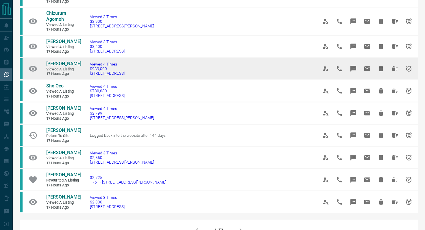
drag, startPoint x: 141, startPoint y: 79, endPoint x: 84, endPoint y: 78, distance: 56.9
click at [84, 78] on td "Viewed 4 Times $939,000 [STREET_ADDRESS]" at bounding box center [195, 69] width 228 height 22
click at [356, 72] on icon "Message" at bounding box center [353, 69] width 6 height 6
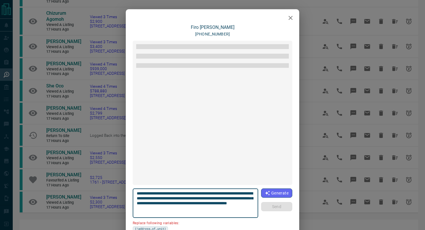
scroll to position [17, 0]
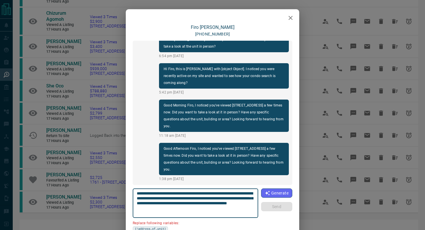
drag, startPoint x: 248, startPoint y: 194, endPoint x: 216, endPoint y: 193, distance: 32.4
click at [215, 193] on textarea "**********" at bounding box center [196, 203] width 118 height 25
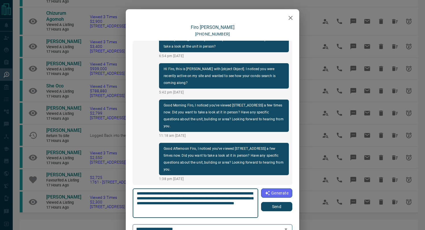
type textarea "**********"
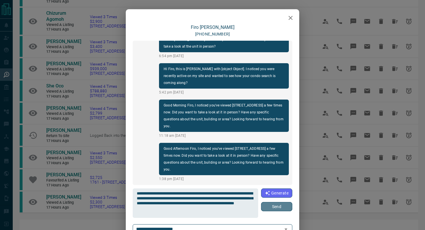
click at [282, 210] on button "Send" at bounding box center [276, 206] width 31 height 9
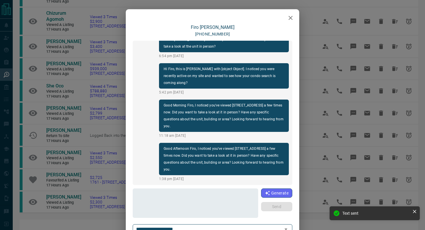
scroll to position [61, 0]
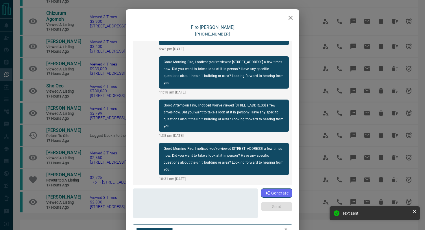
click at [287, 18] on icon "button" at bounding box center [290, 17] width 7 height 7
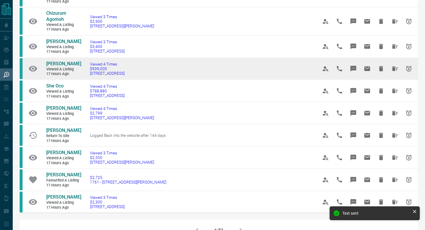
drag, startPoint x: 148, startPoint y: 83, endPoint x: 39, endPoint y: 71, distance: 110.2
click at [39, 71] on tr "[PERSON_NAME] Viewed a Listing 17 hours ago Viewed 4 Times $939,000 [STREET_ADD…" at bounding box center [219, 69] width 398 height 22
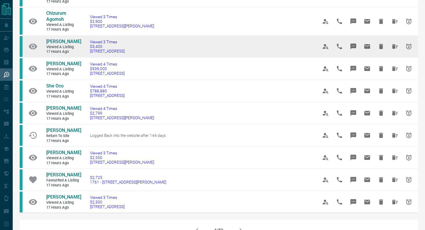
drag, startPoint x: 145, startPoint y: 57, endPoint x: 85, endPoint y: 57, distance: 60.4
click at [85, 57] on td "Viewed 3 Times $3,400 4305 - [STREET_ADDRESS]" at bounding box center [195, 47] width 228 height 22
click at [358, 51] on button "Message" at bounding box center [353, 47] width 14 height 14
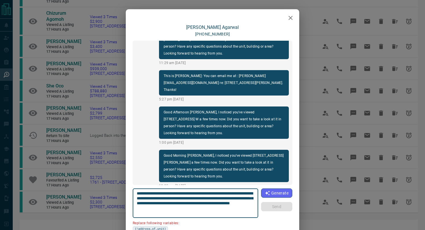
click at [290, 16] on icon "button" at bounding box center [290, 17] width 7 height 7
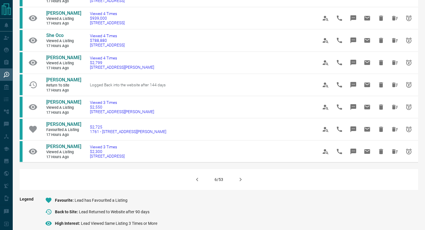
scroll to position [408, 0]
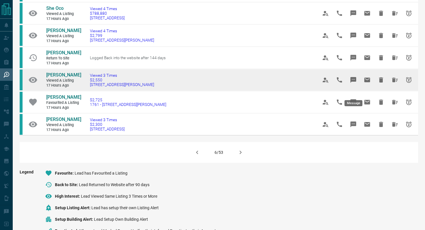
click at [353, 83] on icon "Message" at bounding box center [353, 80] width 6 height 6
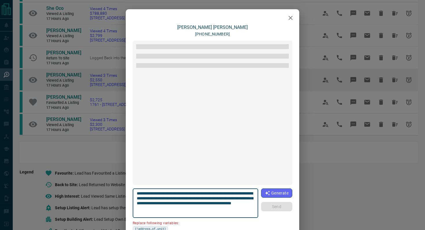
scroll to position [3, 0]
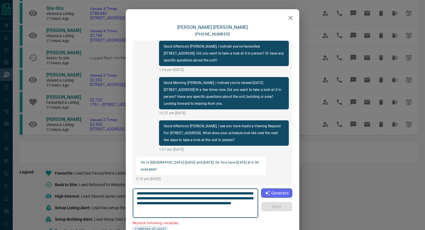
drag, startPoint x: 247, startPoint y: 208, endPoint x: 184, endPoint y: 194, distance: 64.9
click at [184, 194] on textarea "**********" at bounding box center [196, 203] width 118 height 25
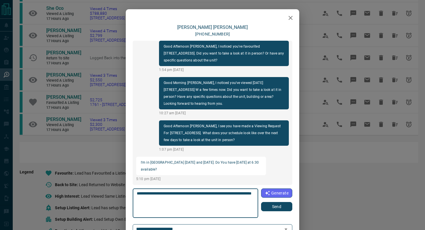
type textarea "**********"
click at [267, 210] on button "Send" at bounding box center [276, 206] width 31 height 9
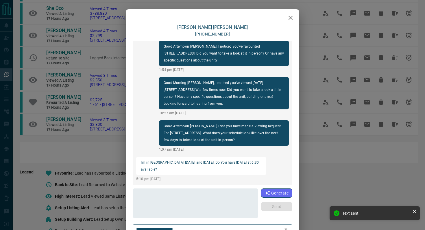
scroll to position [33, 0]
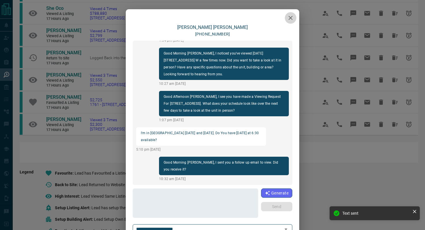
click at [293, 14] on button "button" at bounding box center [291, 18] width 12 height 12
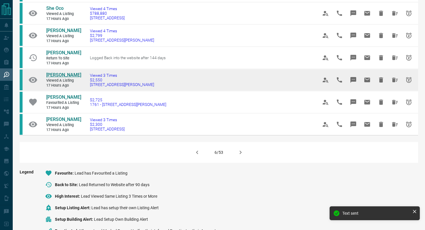
click at [60, 78] on span "[PERSON_NAME]" at bounding box center [63, 74] width 35 height 5
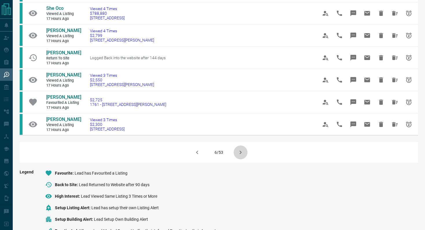
click at [238, 156] on icon "button" at bounding box center [240, 152] width 7 height 7
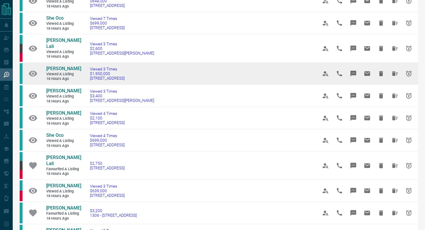
scroll to position [97, 0]
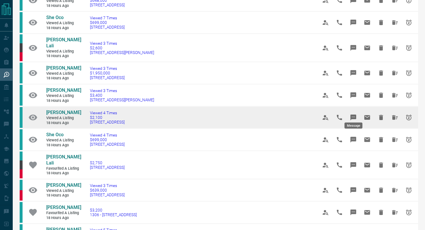
click at [354, 114] on icon "Message" at bounding box center [353, 117] width 7 height 7
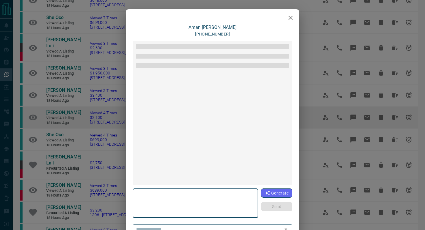
type textarea "**********"
type input "**********"
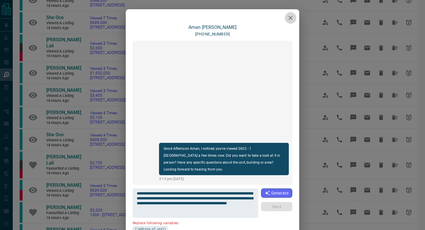
click at [289, 16] on icon "button" at bounding box center [290, 18] width 4 height 4
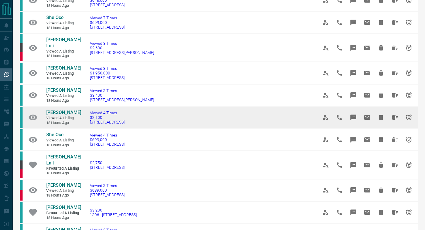
drag, startPoint x: 162, startPoint y: 117, endPoint x: 86, endPoint y: 116, distance: 75.2
click at [86, 116] on td "Viewed 4 Times $2,100 [STREET_ADDRESS]" at bounding box center [195, 118] width 228 height 22
click at [353, 114] on icon "Message" at bounding box center [353, 117] width 7 height 7
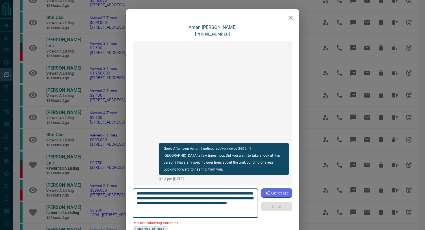
scroll to position [49, 0]
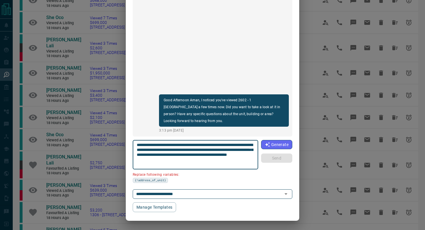
drag, startPoint x: 252, startPoint y: 145, endPoint x: 219, endPoint y: 143, distance: 32.7
click at [219, 143] on textarea "**********" at bounding box center [196, 155] width 118 height 25
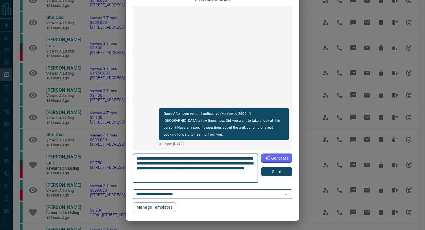
type textarea "**********"
click at [275, 173] on button "Send" at bounding box center [276, 171] width 31 height 9
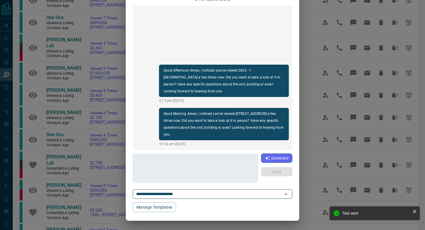
scroll to position [0, 0]
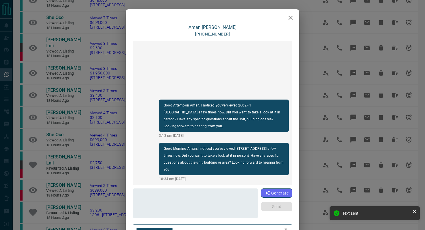
click at [290, 17] on icon "button" at bounding box center [290, 18] width 4 height 4
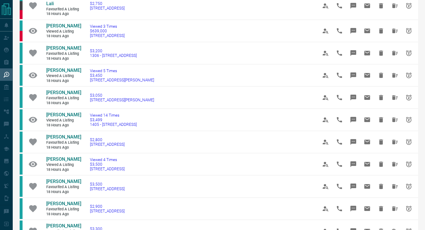
scroll to position [259, 0]
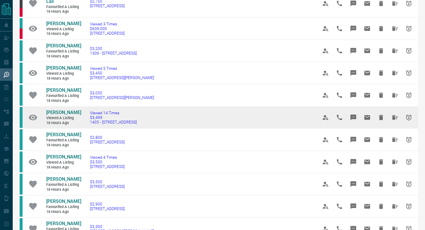
drag, startPoint x: 153, startPoint y: 112, endPoint x: 85, endPoint y: 110, distance: 68.0
click at [85, 110] on td "Viewed 14 Times $3,499 [STREET_ADDRESS]" at bounding box center [195, 118] width 228 height 22
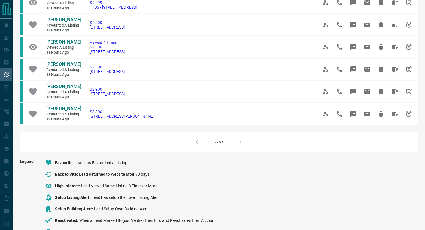
scroll to position [375, 0]
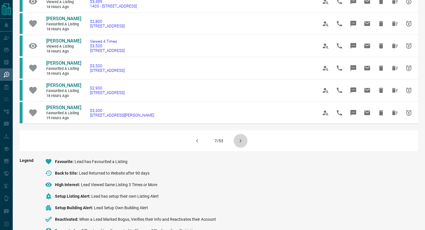
click at [242, 138] on icon "button" at bounding box center [240, 141] width 7 height 7
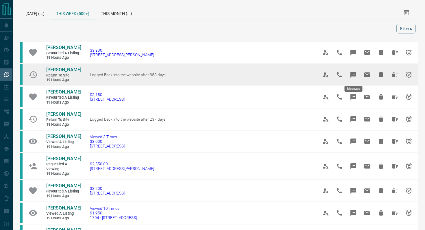
click at [353, 74] on icon "Message" at bounding box center [353, 75] width 6 height 6
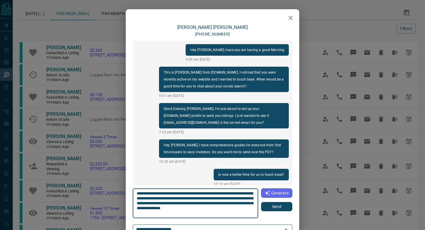
scroll to position [78, 0]
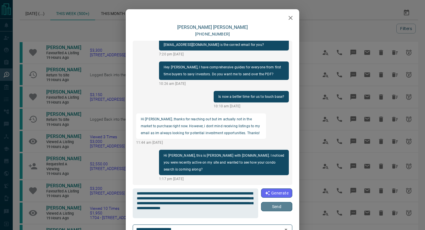
click at [278, 207] on button "Send" at bounding box center [276, 206] width 31 height 9
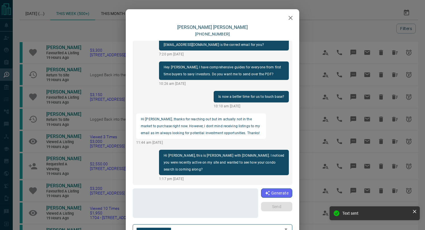
scroll to position [121, 0]
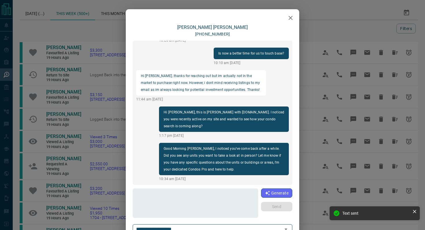
click at [293, 20] on icon "button" at bounding box center [290, 17] width 7 height 7
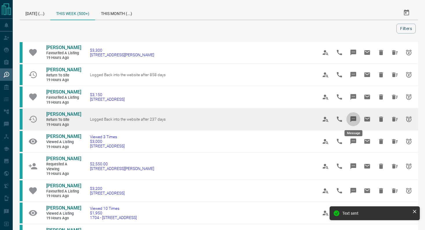
click at [355, 120] on icon "Message" at bounding box center [353, 119] width 6 height 6
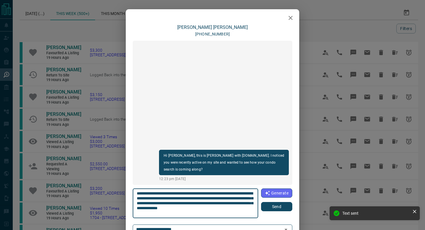
click at [279, 206] on button "Send" at bounding box center [276, 206] width 31 height 9
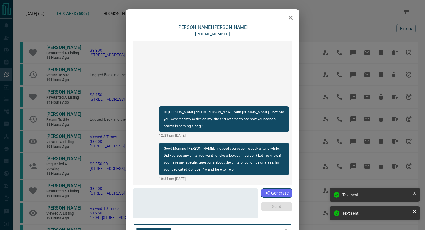
click at [291, 18] on icon "button" at bounding box center [290, 18] width 4 height 4
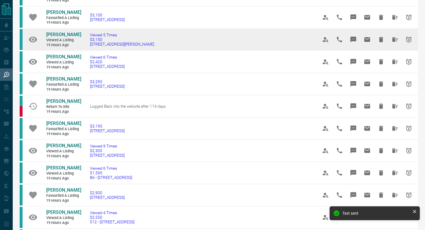
scroll to position [243, 0]
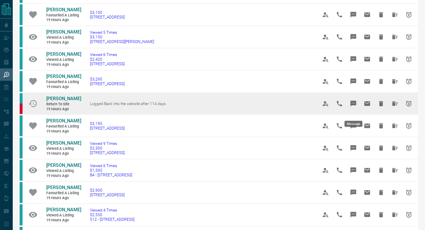
click at [355, 107] on icon "Message" at bounding box center [353, 104] width 6 height 6
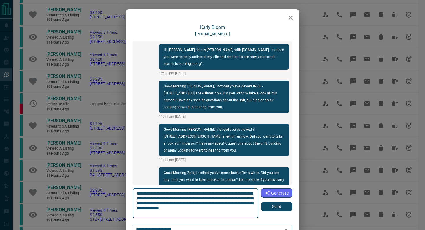
scroll to position [590, 0]
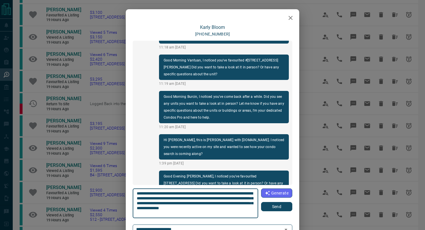
click at [268, 210] on button "Send" at bounding box center [276, 206] width 31 height 9
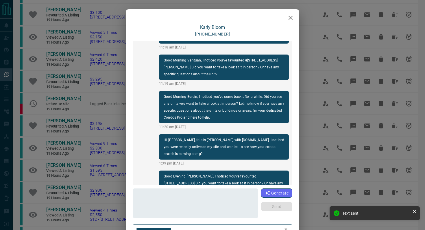
scroll to position [633, 0]
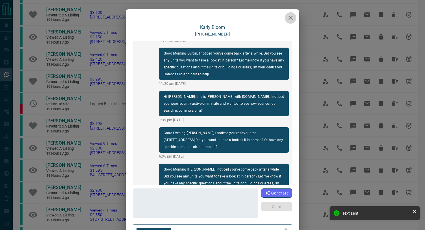
click at [290, 21] on icon "button" at bounding box center [290, 17] width 7 height 7
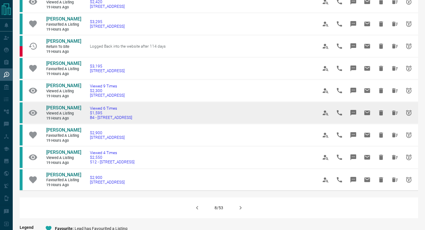
scroll to position [302, 0]
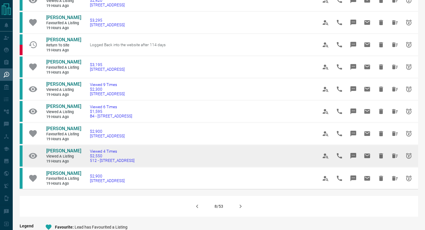
drag, startPoint x: 143, startPoint y: 168, endPoint x: 87, endPoint y: 167, distance: 56.4
click at [87, 167] on td "Viewed 4 Times $2,550 512 - [STREET_ADDRESS]" at bounding box center [195, 156] width 228 height 22
click at [350, 159] on icon "Message" at bounding box center [353, 156] width 6 height 6
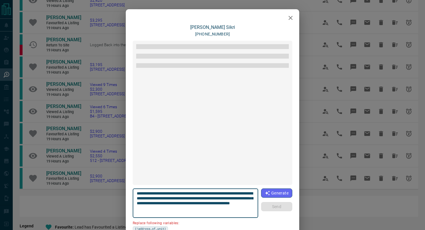
scroll to position [812, 0]
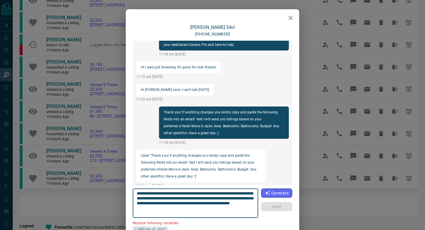
click at [288, 19] on icon "button" at bounding box center [290, 18] width 4 height 4
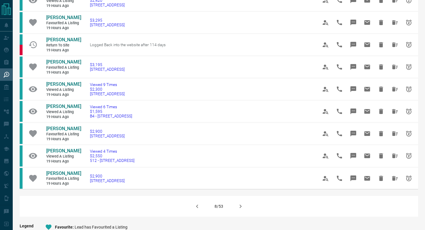
click at [238, 210] on icon "button" at bounding box center [240, 206] width 7 height 7
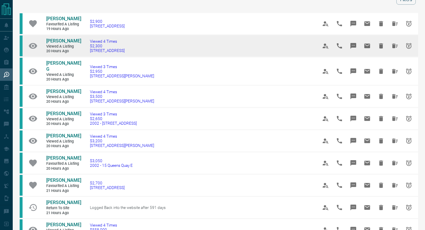
scroll to position [31, 0]
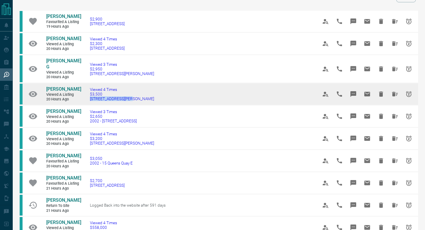
drag, startPoint x: 146, startPoint y: 94, endPoint x: 85, endPoint y: 93, distance: 61.3
click at [85, 93] on td "Viewed 4 Times $3,500 [STREET_ADDRESS][PERSON_NAME]" at bounding box center [195, 94] width 228 height 22
click at [355, 91] on icon "Message" at bounding box center [353, 94] width 6 height 6
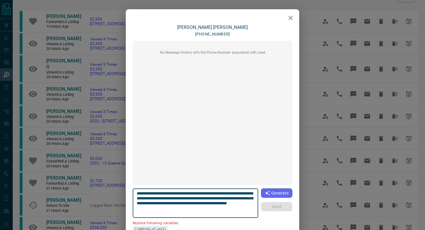
drag, startPoint x: 250, startPoint y: 193, endPoint x: 218, endPoint y: 192, distance: 32.4
click at [218, 193] on textarea "**********" at bounding box center [196, 203] width 118 height 25
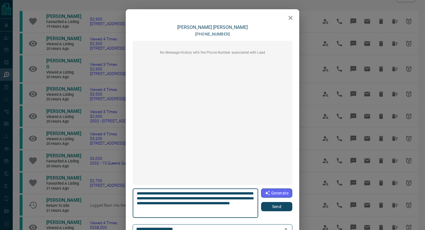
type textarea "**********"
click at [285, 206] on button "Send" at bounding box center [276, 206] width 31 height 9
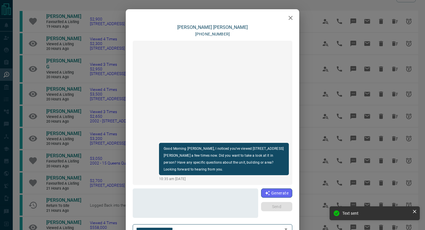
click at [293, 16] on icon "button" at bounding box center [290, 17] width 7 height 7
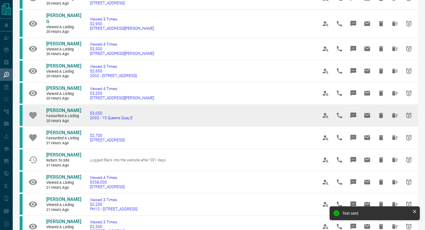
scroll to position [86, 0]
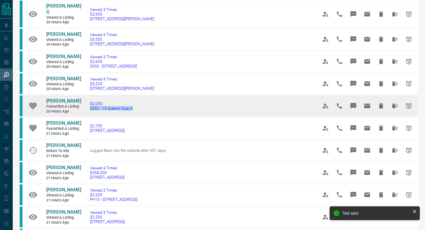
drag, startPoint x: 147, startPoint y: 104, endPoint x: 86, endPoint y: 104, distance: 60.4
click at [86, 104] on td "$3,050 2002 - 15 Queens Quay E" at bounding box center [195, 106] width 228 height 22
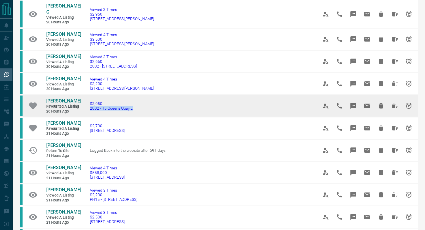
click at [352, 103] on icon "Message" at bounding box center [353, 106] width 6 height 6
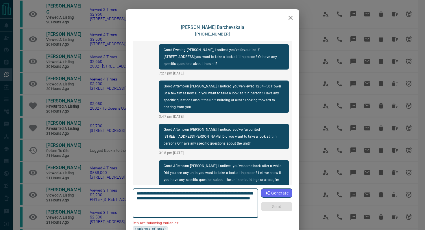
scroll to position [199, 0]
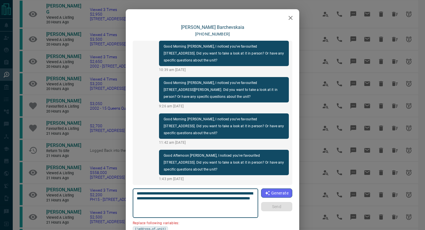
drag, startPoint x: 169, startPoint y: 199, endPoint x: 129, endPoint y: 199, distance: 39.9
click at [129, 199] on div "[PERSON_NAME] [PHONE_NUMBER] Good Evening [PERSON_NAME], I noticed you've favou…" at bounding box center [212, 143] width 173 height 236
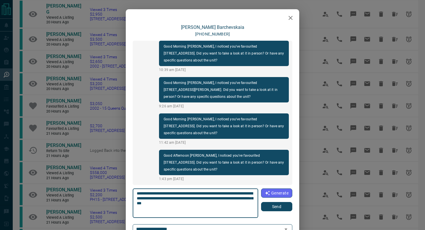
type textarea "**********"
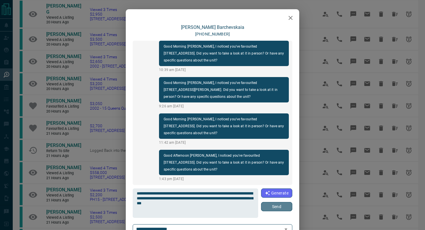
click at [272, 204] on button "Send" at bounding box center [276, 206] width 31 height 9
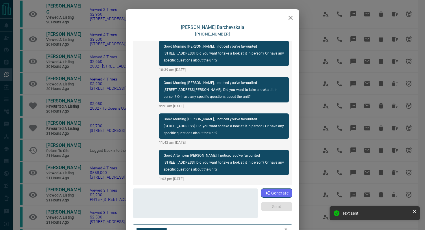
scroll to position [236, 0]
click at [295, 16] on button "button" at bounding box center [291, 18] width 12 height 12
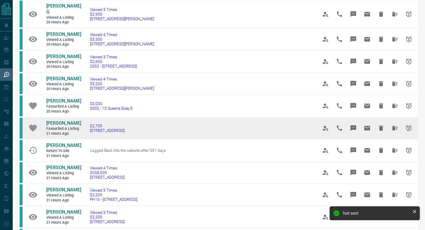
scroll to position [88, 0]
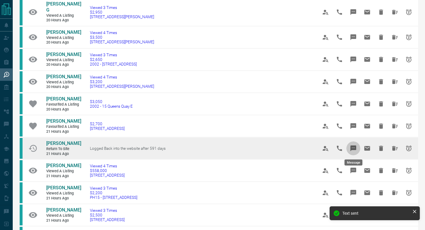
click at [353, 147] on icon "Message" at bounding box center [353, 149] width 6 height 6
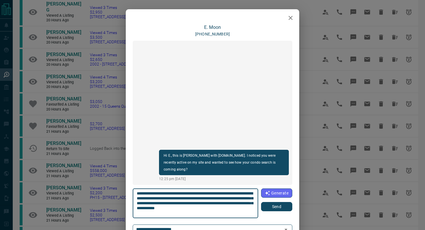
drag, startPoint x: 282, startPoint y: 206, endPoint x: 282, endPoint y: 201, distance: 5.2
click at [282, 206] on button "Send" at bounding box center [276, 206] width 31 height 9
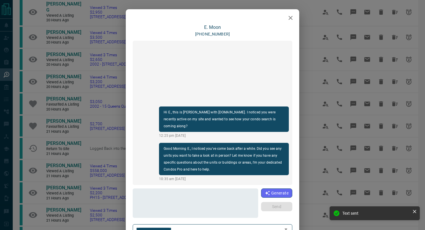
click at [291, 18] on icon "button" at bounding box center [290, 18] width 4 height 4
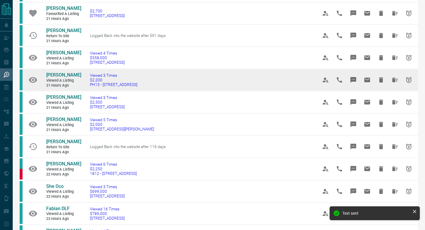
scroll to position [206, 0]
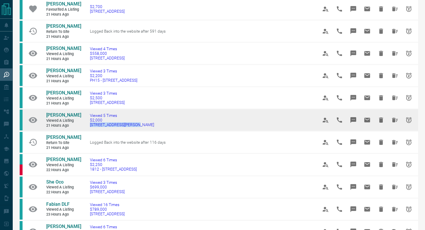
drag, startPoint x: 147, startPoint y: 127, endPoint x: 89, endPoint y: 126, distance: 58.4
click at [89, 126] on td "Viewed 5 Times $2,000 [STREET_ADDRESS][PERSON_NAME]" at bounding box center [195, 120] width 228 height 22
click at [353, 118] on icon "Message" at bounding box center [353, 120] width 6 height 6
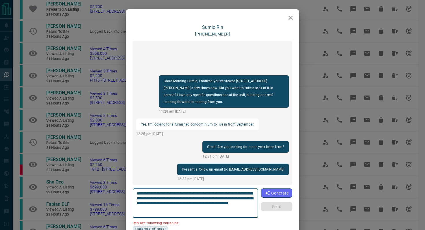
click at [288, 19] on icon "button" at bounding box center [290, 17] width 7 height 7
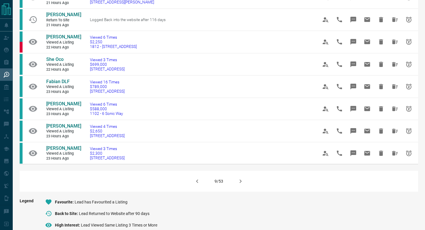
scroll to position [330, 0]
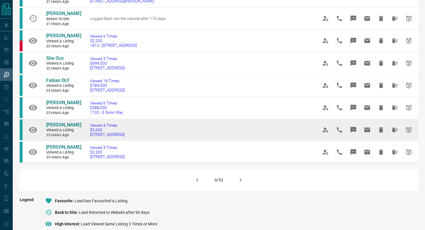
drag, startPoint x: 155, startPoint y: 135, endPoint x: 85, endPoint y: 134, distance: 70.2
click at [85, 134] on td "Viewed 4 Times $2,650 [STREET_ADDRESS]" at bounding box center [195, 130] width 228 height 22
click at [350, 129] on icon "Message" at bounding box center [353, 130] width 6 height 6
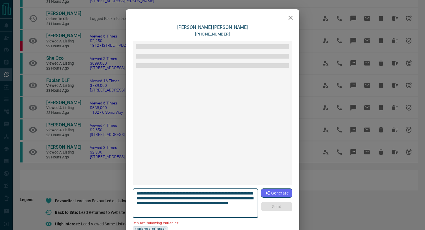
scroll to position [640, 0]
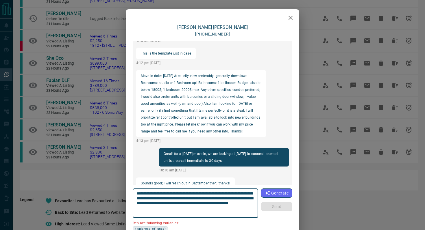
click at [290, 18] on icon "button" at bounding box center [290, 17] width 7 height 7
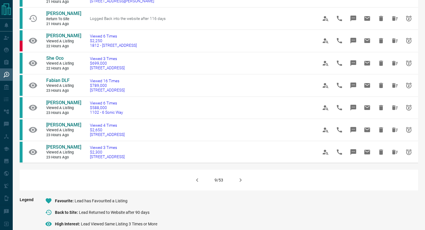
click at [241, 180] on icon "button" at bounding box center [240, 180] width 7 height 7
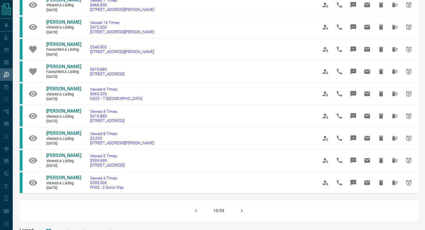
scroll to position [302, 0]
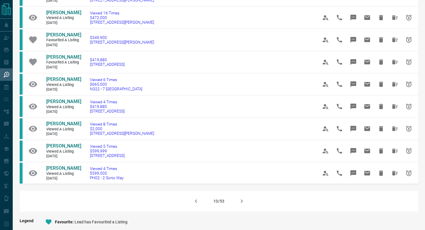
click at [243, 201] on icon "button" at bounding box center [241, 201] width 7 height 7
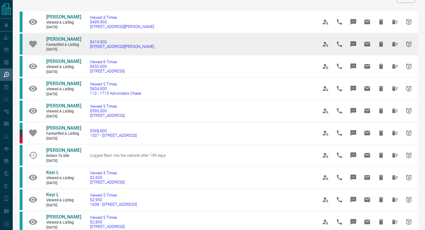
scroll to position [30, 0]
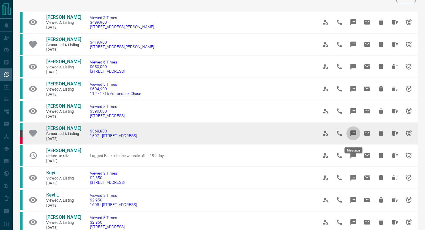
click at [356, 134] on icon "Message" at bounding box center [353, 134] width 6 height 6
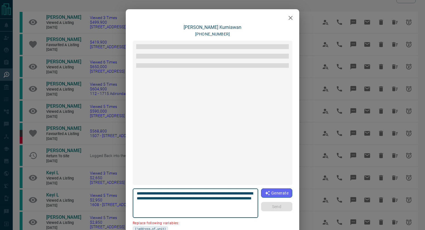
scroll to position [343, 0]
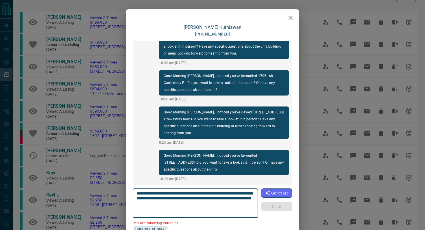
click at [288, 15] on icon "button" at bounding box center [290, 17] width 7 height 7
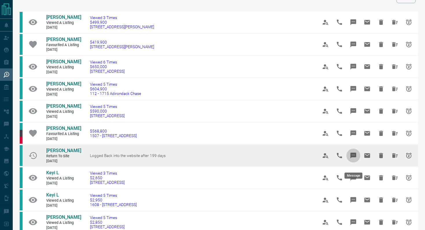
click at [350, 159] on icon "Message" at bounding box center [353, 156] width 6 height 6
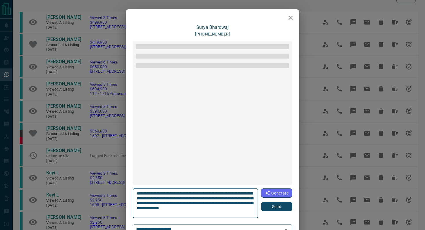
scroll to position [402, 0]
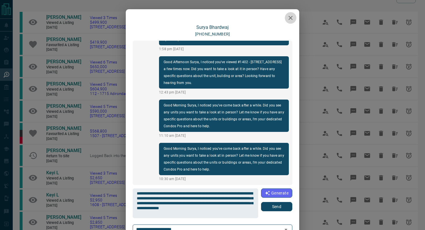
click at [288, 21] on button "button" at bounding box center [291, 18] width 12 height 12
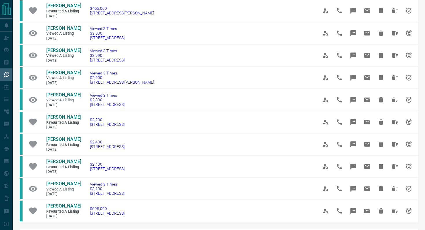
scroll to position [275, 0]
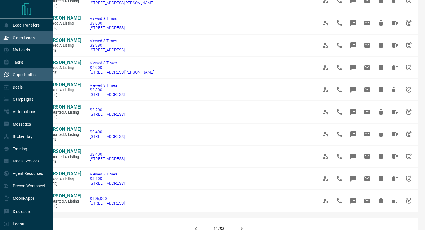
click at [12, 39] on div "Claim Leads" at bounding box center [18, 38] width 31 height 10
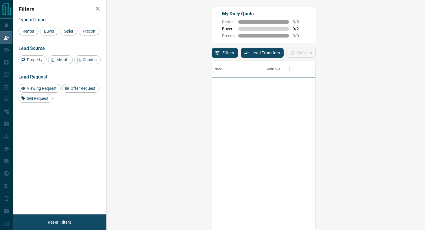
scroll to position [175, 306]
